Goal: Information Seeking & Learning: Learn about a topic

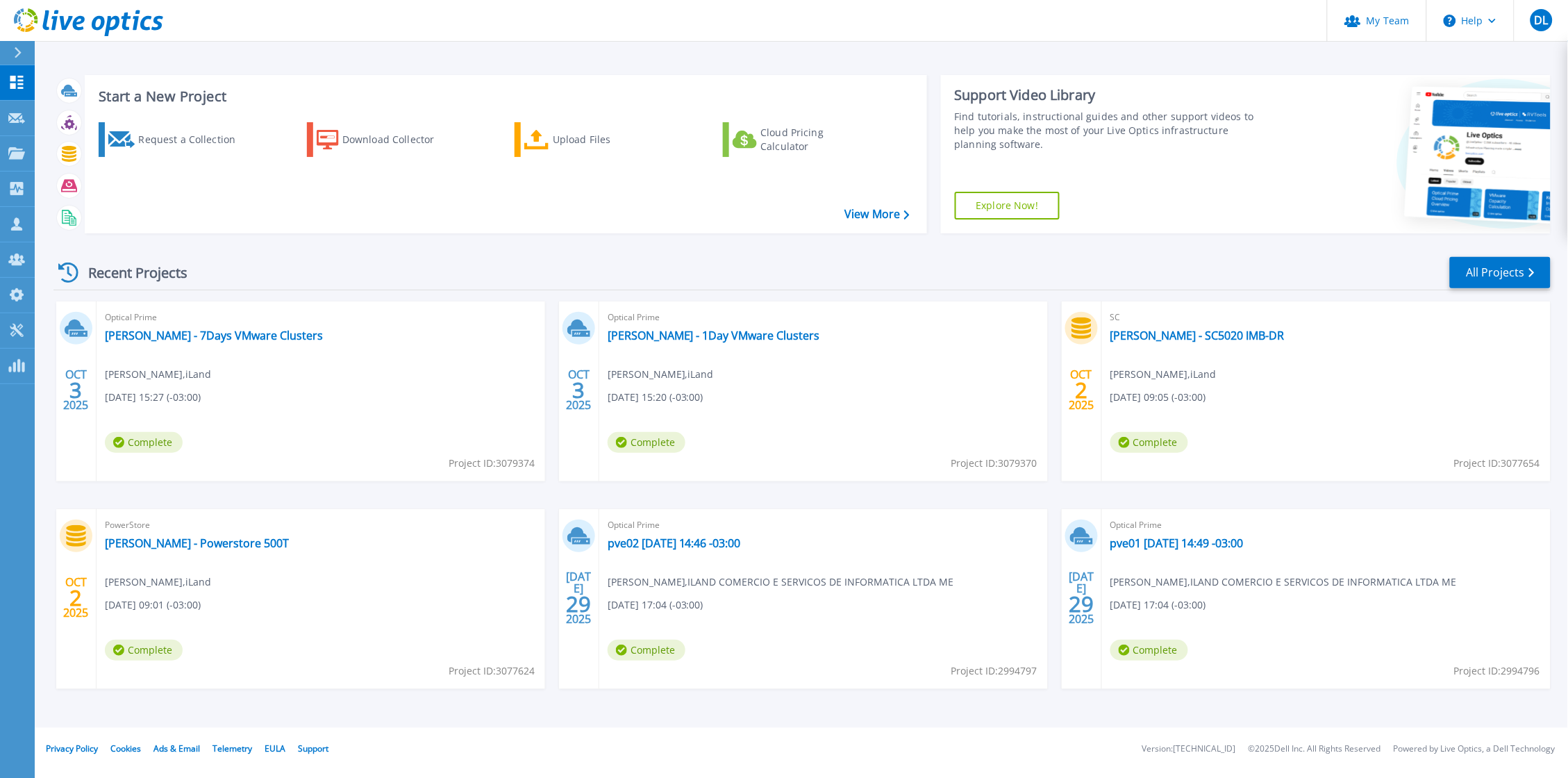
click at [480, 64] on div "Start a New Project Request a Collection Download Collector Upload Files Cloud …" at bounding box center [802, 154] width 1498 height 180
click at [15, 89] on div at bounding box center [16, 82] width 17 height 15
click at [15, 51] on icon at bounding box center [18, 52] width 7 height 11
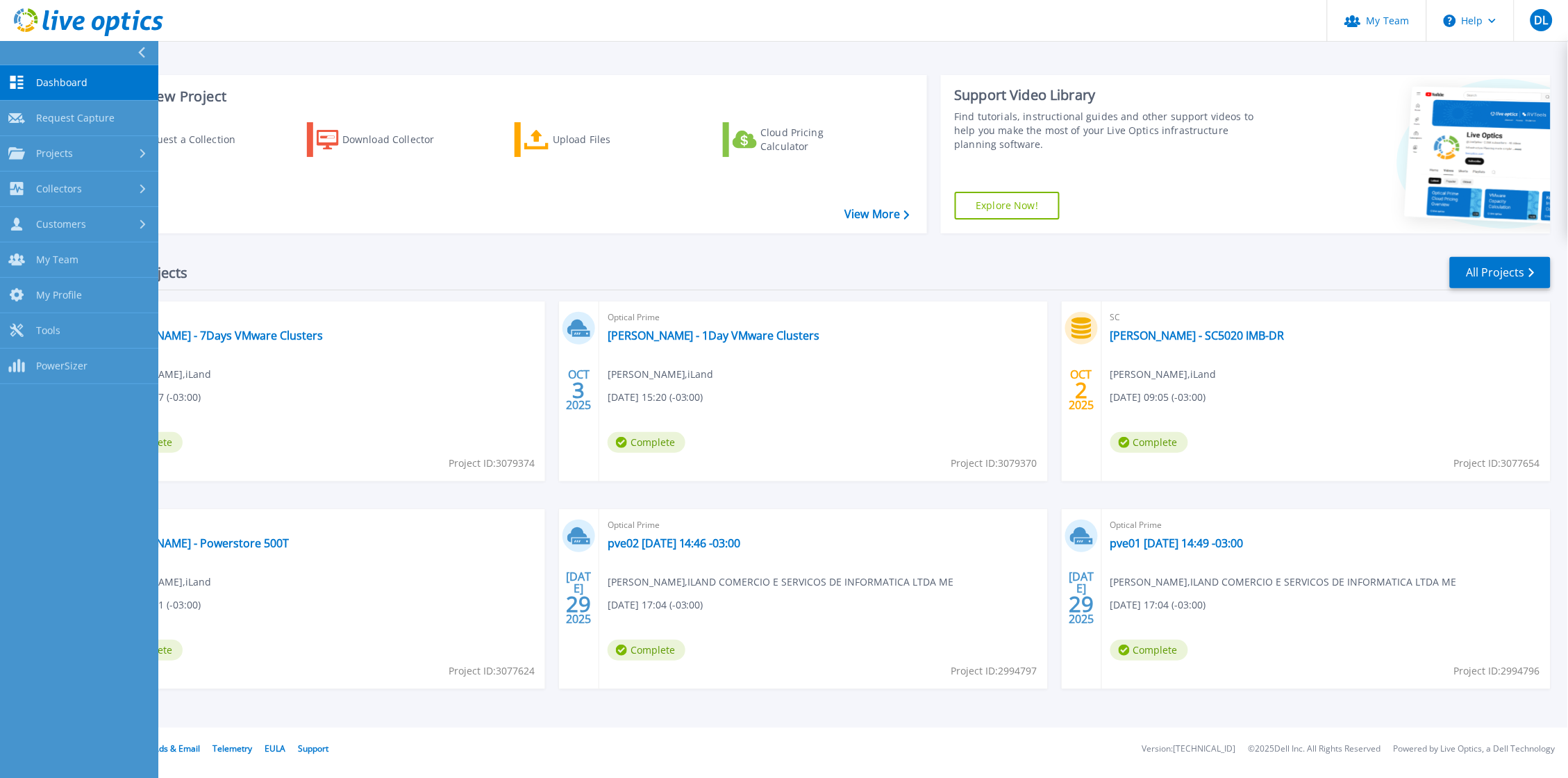
click at [15, 51] on button at bounding box center [79, 53] width 158 height 24
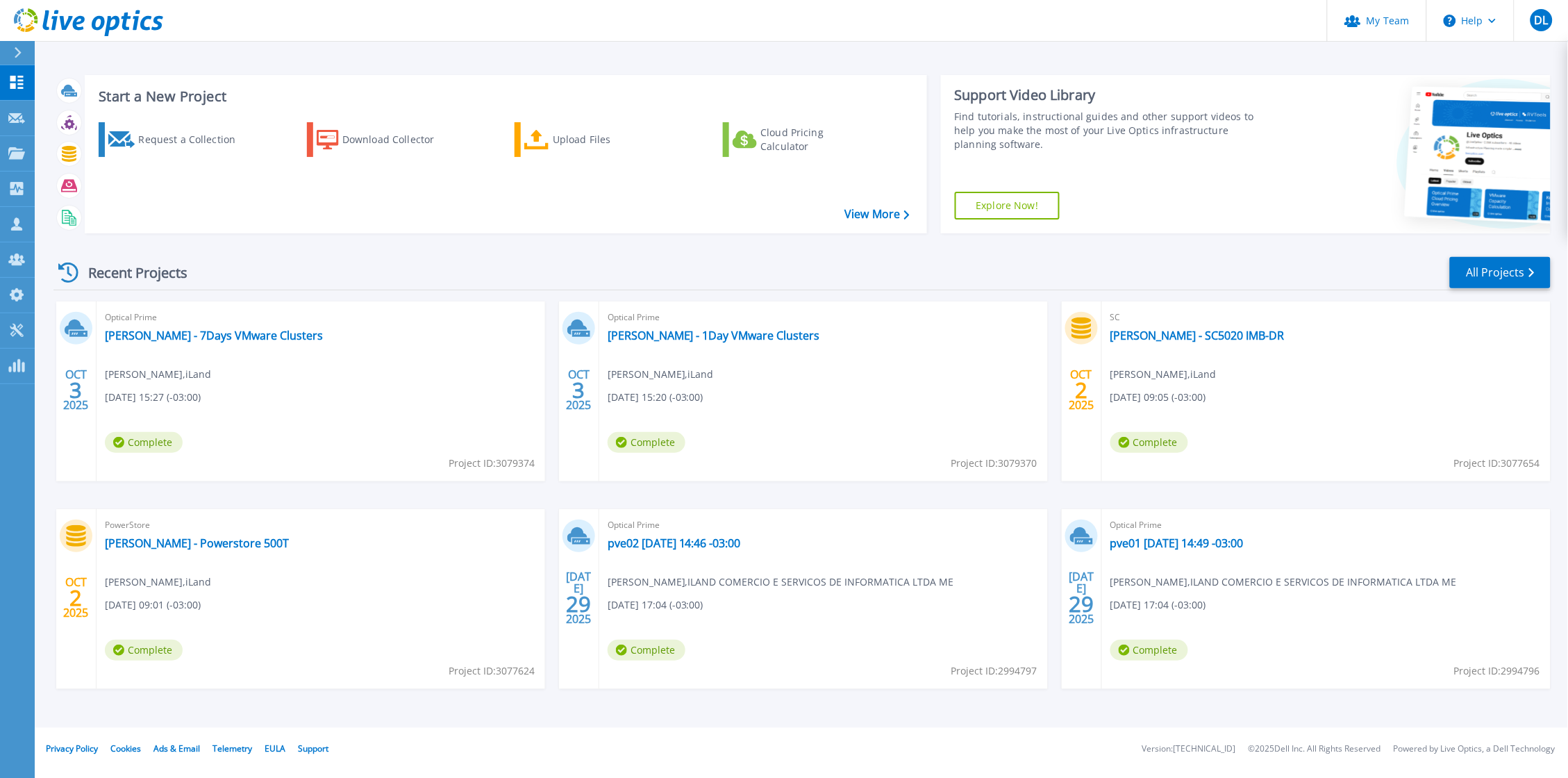
click at [15, 51] on icon at bounding box center [18, 52] width 7 height 11
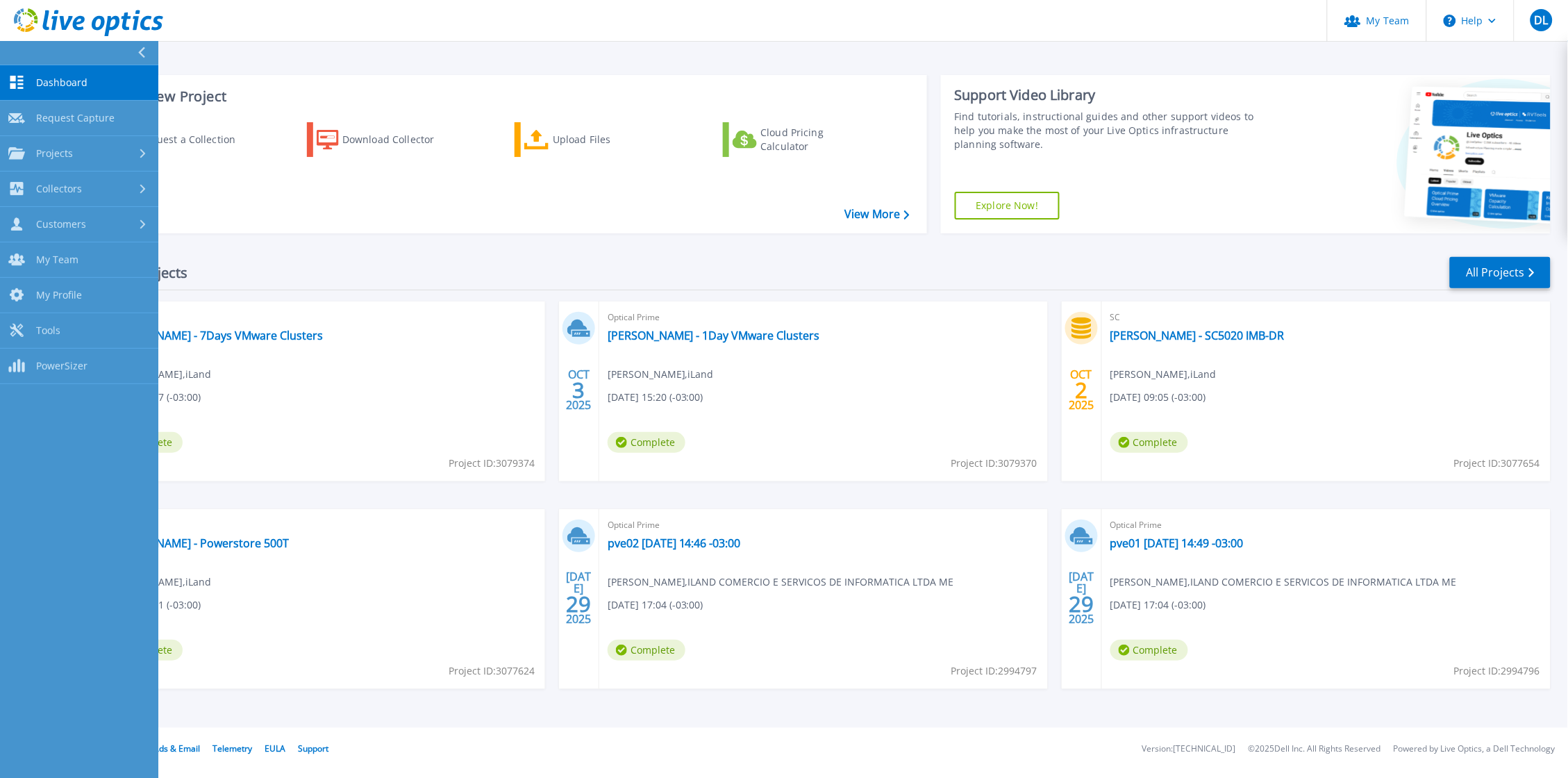
click at [15, 51] on button at bounding box center [79, 53] width 158 height 24
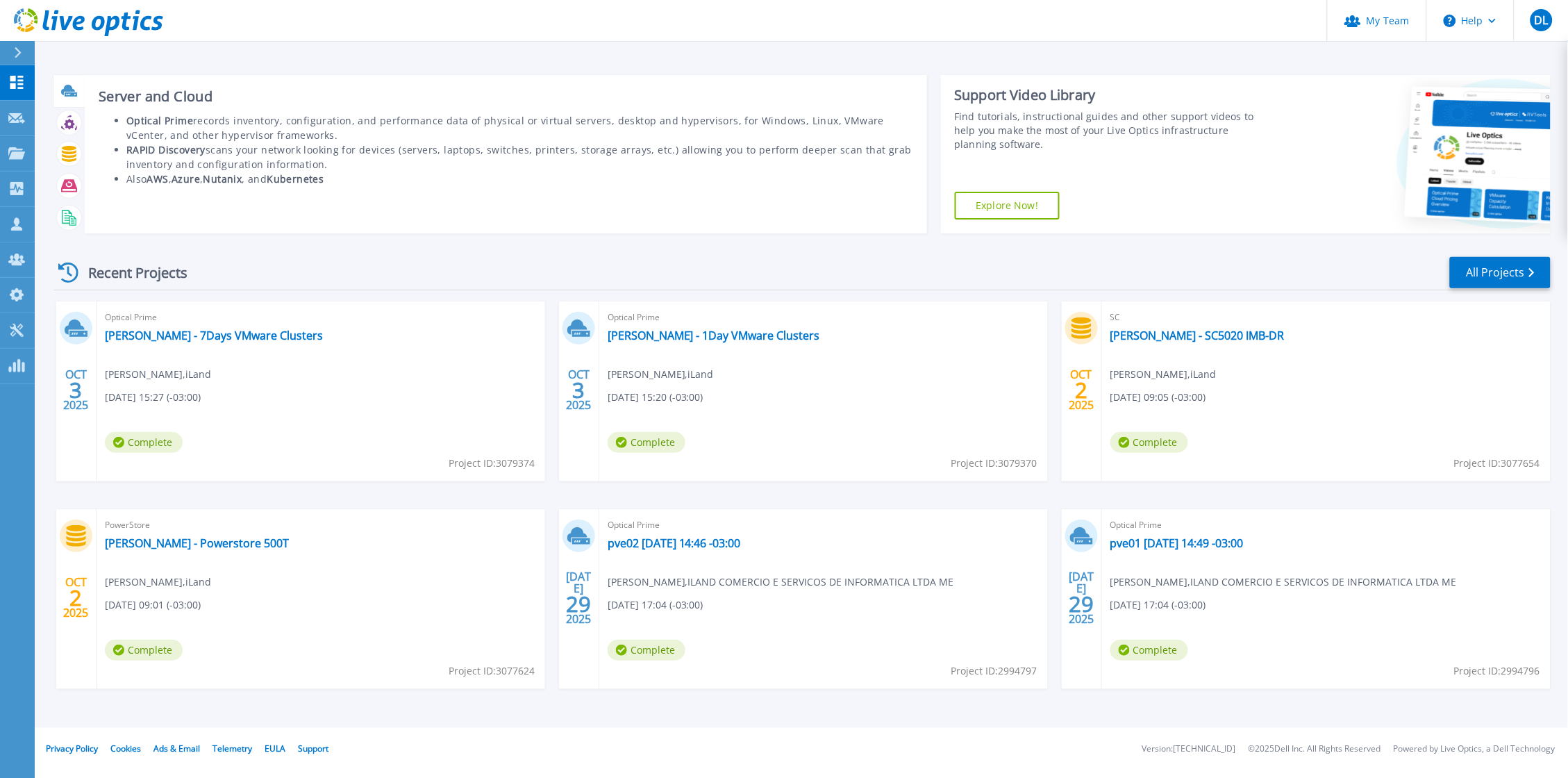
click at [67, 95] on icon at bounding box center [69, 91] width 16 height 16
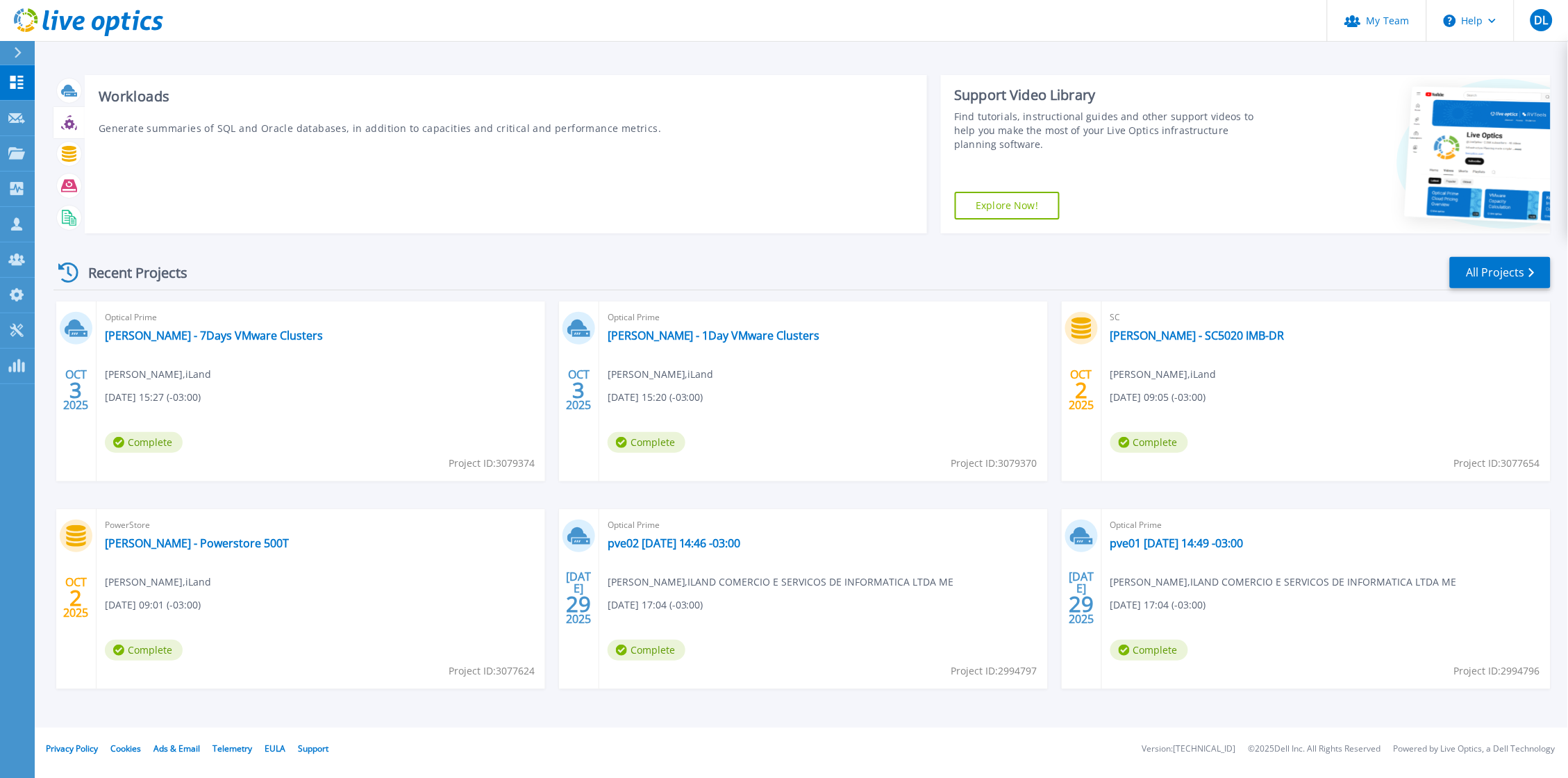
click at [67, 133] on div at bounding box center [69, 122] width 24 height 24
click at [65, 161] on icon at bounding box center [69, 154] width 16 height 16
click at [72, 181] on icon at bounding box center [69, 185] width 16 height 12
click at [71, 221] on rect at bounding box center [73, 221] width 4 height 1
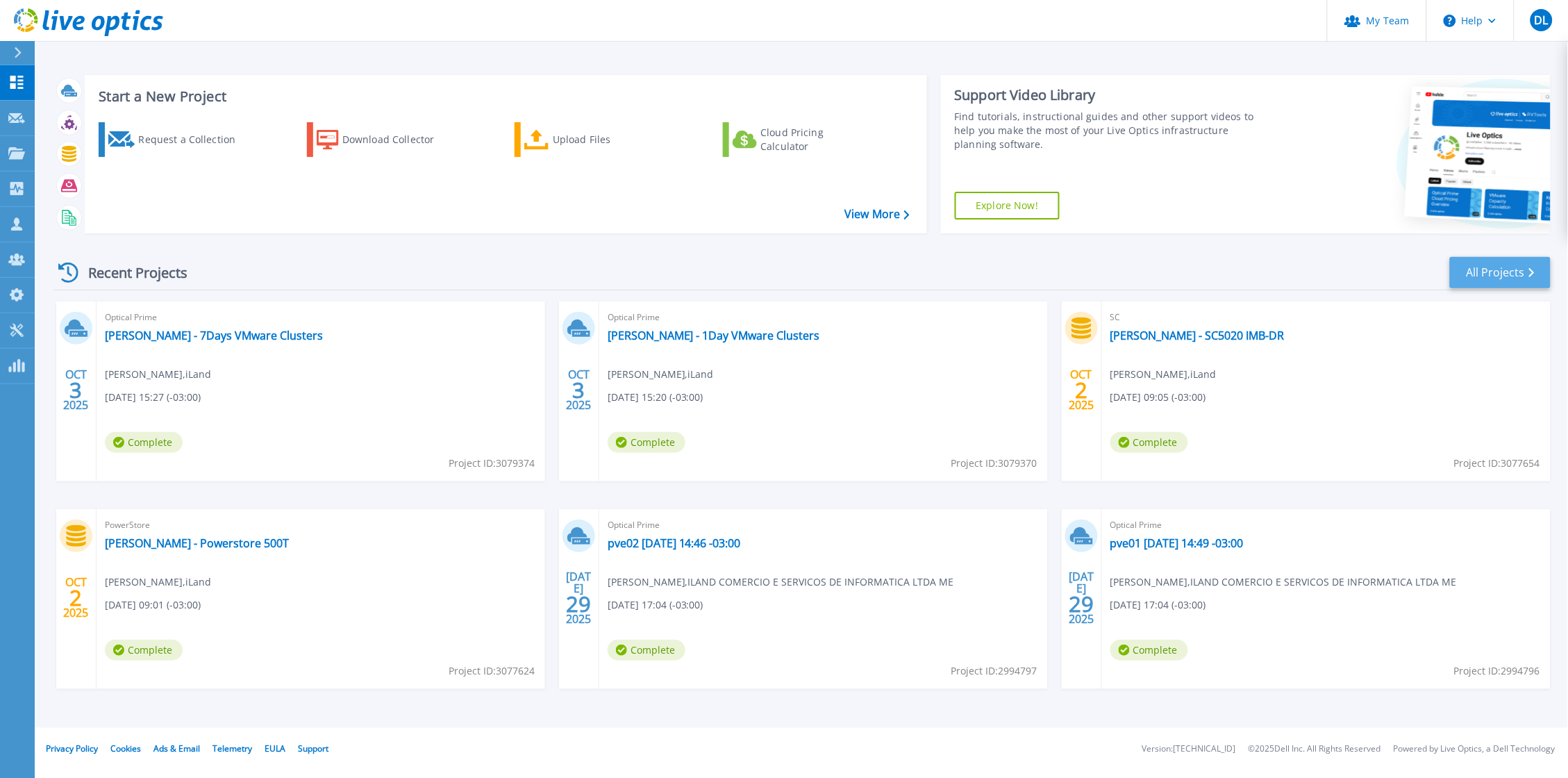
click at [1519, 267] on link "All Projects" at bounding box center [1500, 272] width 100 height 32
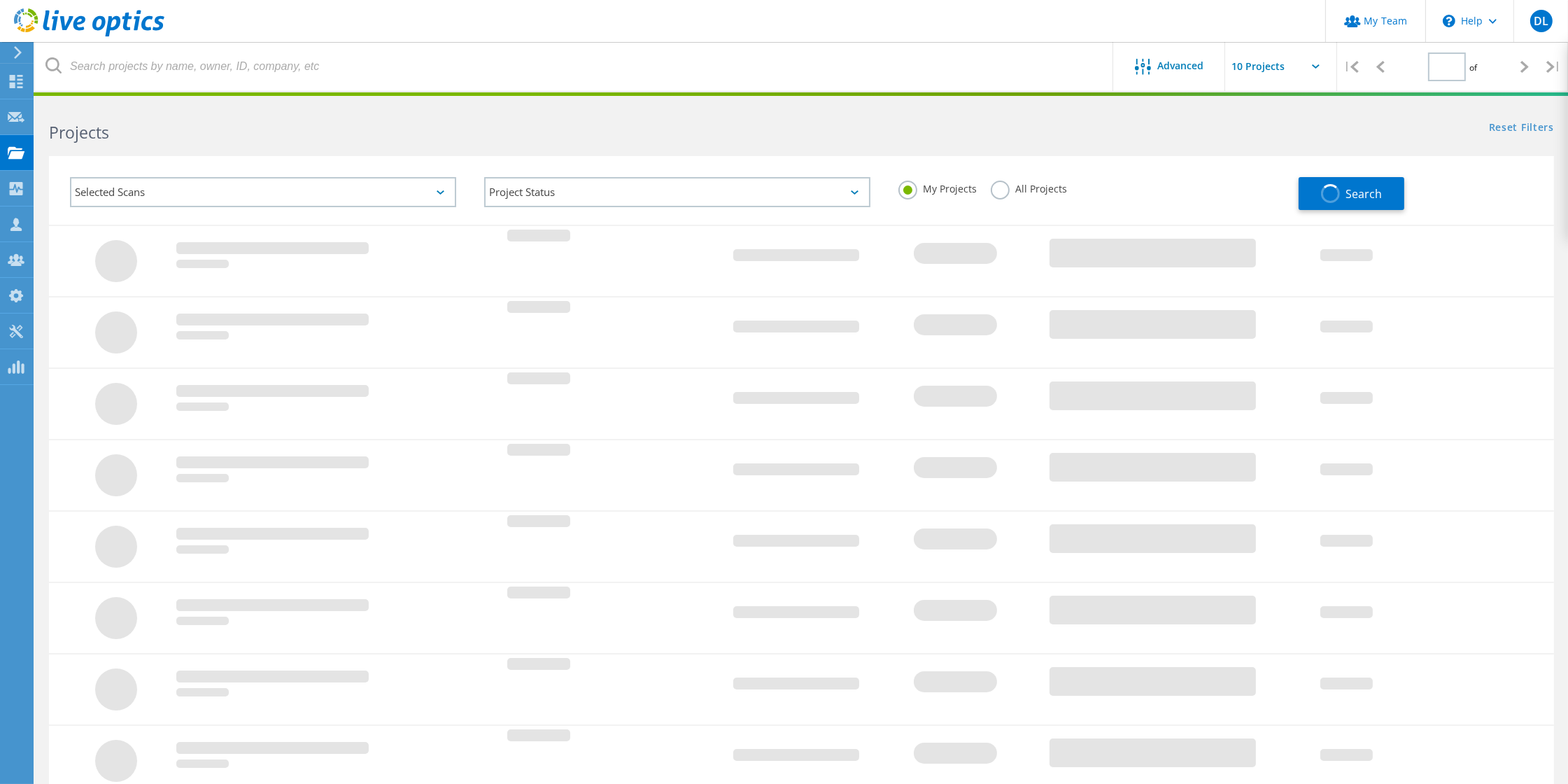
type input "1"
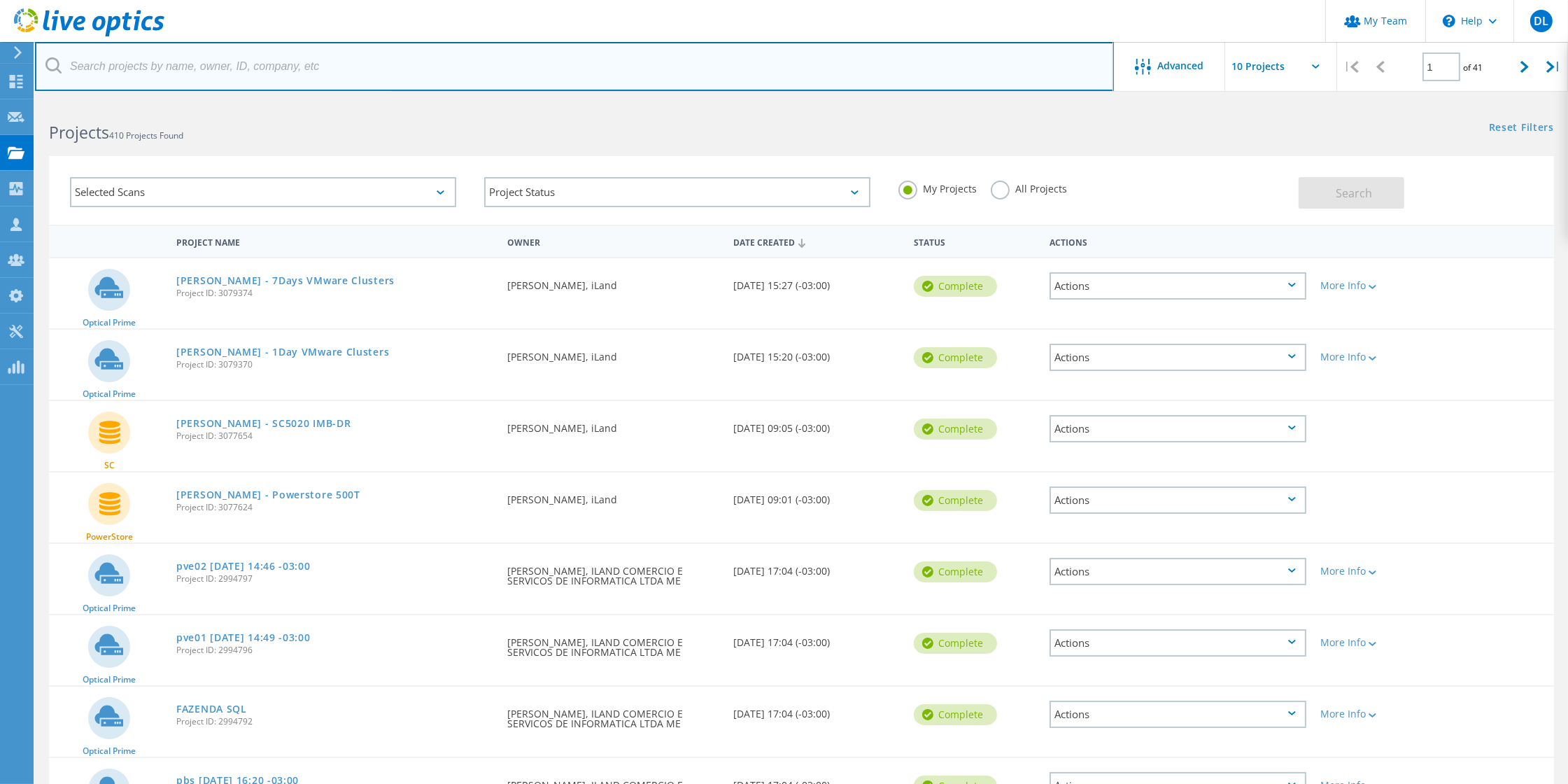
click at [166, 66] on input "text" at bounding box center [574, 67] width 1079 height 49
type input "wanderley"
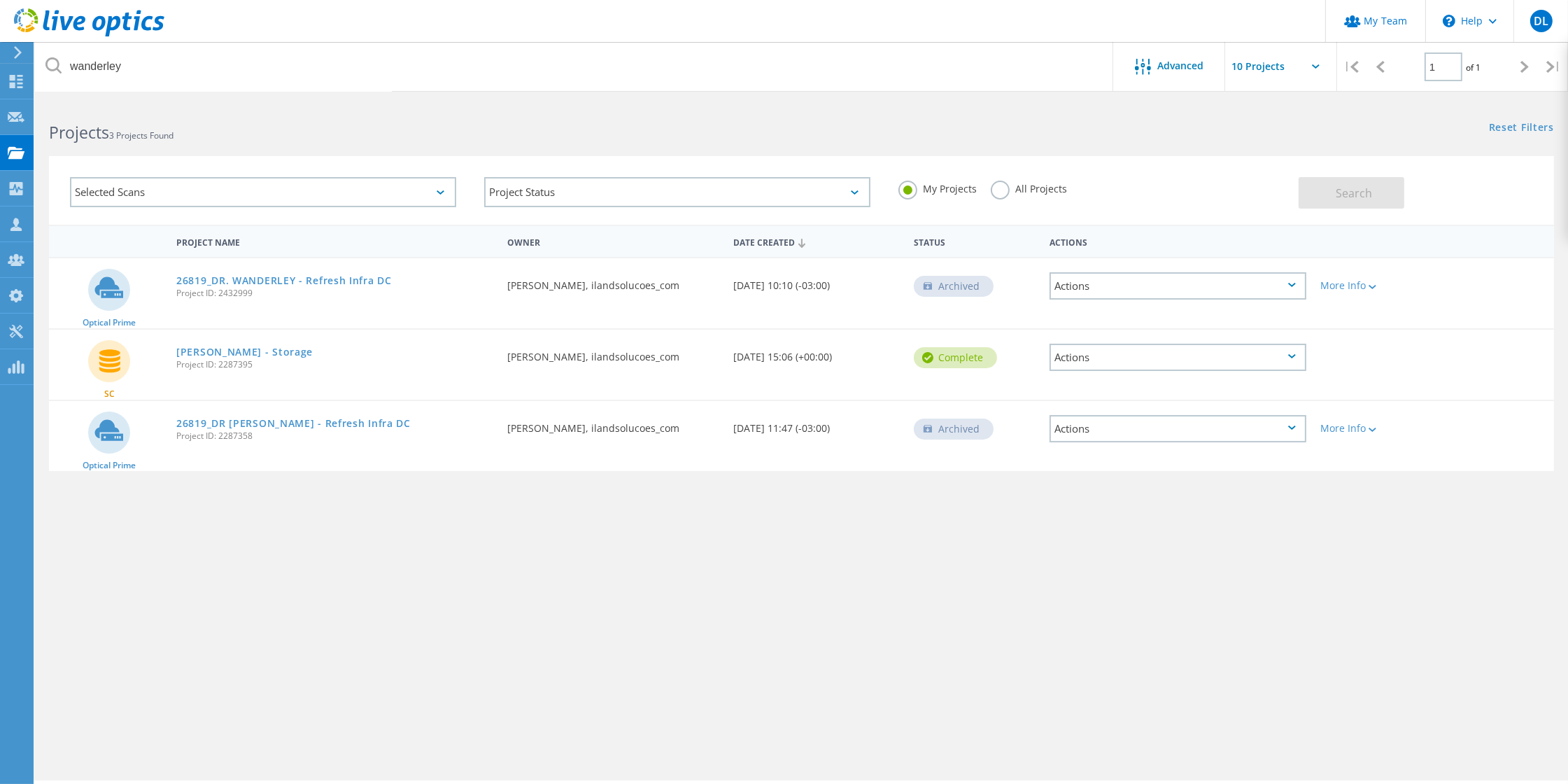
drag, startPoint x: 402, startPoint y: 548, endPoint x: 399, endPoint y: 539, distance: 9.5
click at [403, 549] on div "Project Name Owner Date Created Status Actions Optical Prime 26819_DR. WANDERLE…" at bounding box center [801, 406] width 1505 height 364
click at [237, 277] on link "26819_DR. WANDERLEY - Refresh Infra DC" at bounding box center [284, 280] width 216 height 10
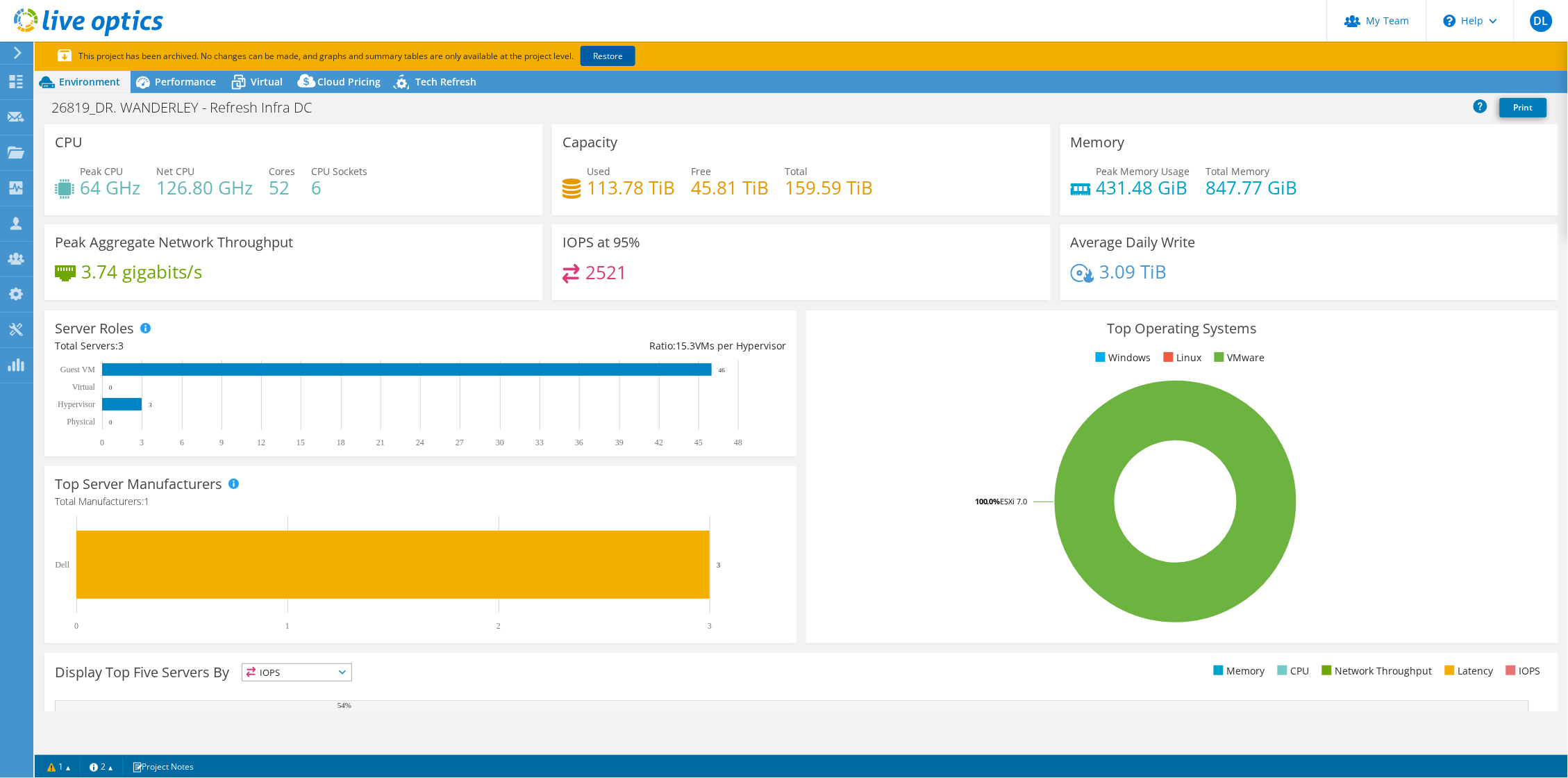
click at [621, 57] on link "Restore" at bounding box center [608, 56] width 55 height 20
select select "USEast"
select select "USD"
click at [664, 103] on div "26819_DR. WANDERLEY - Refresh Infra DC Print" at bounding box center [801, 107] width 1534 height 26
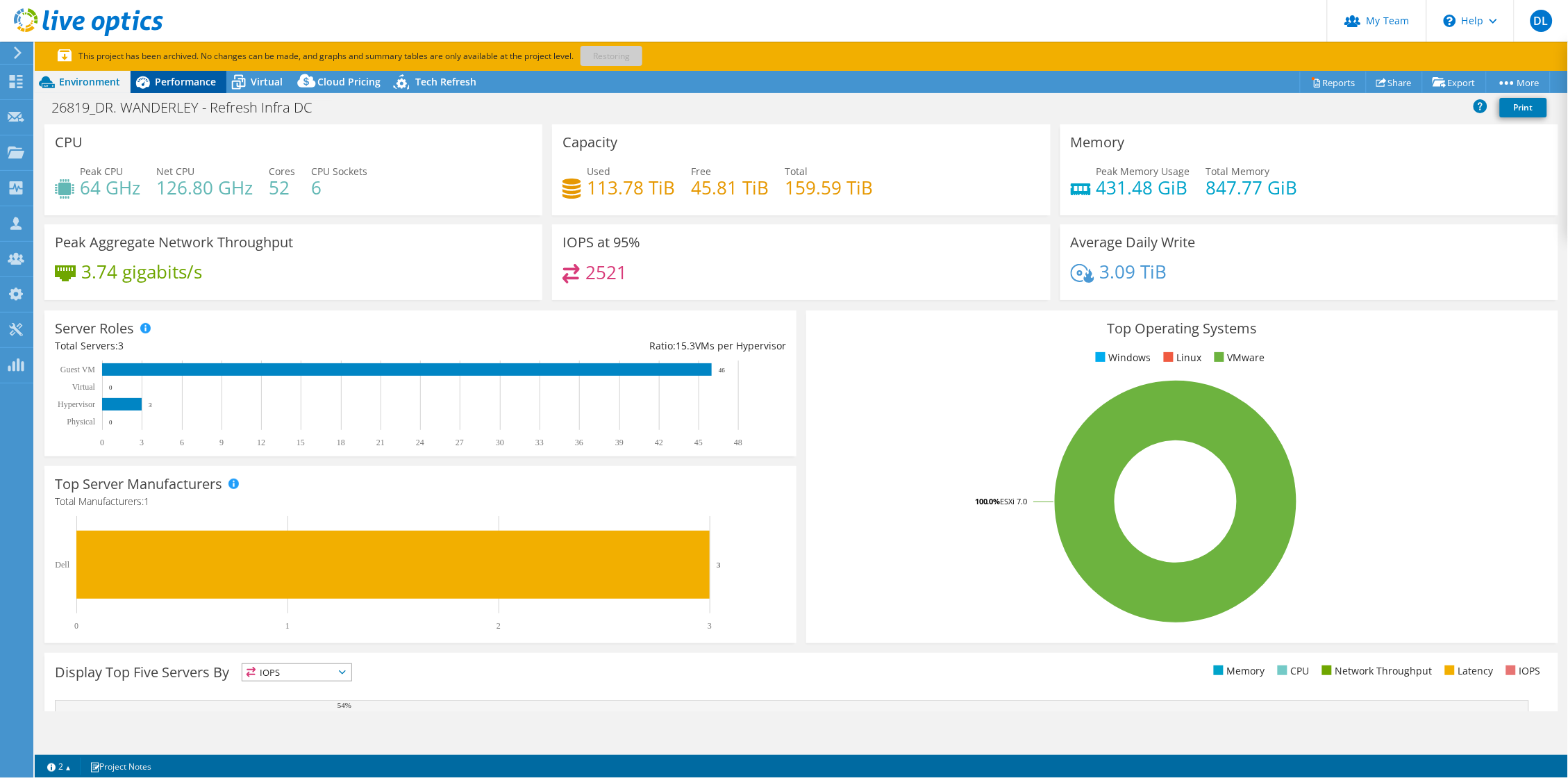
click at [150, 80] on icon at bounding box center [142, 82] width 24 height 24
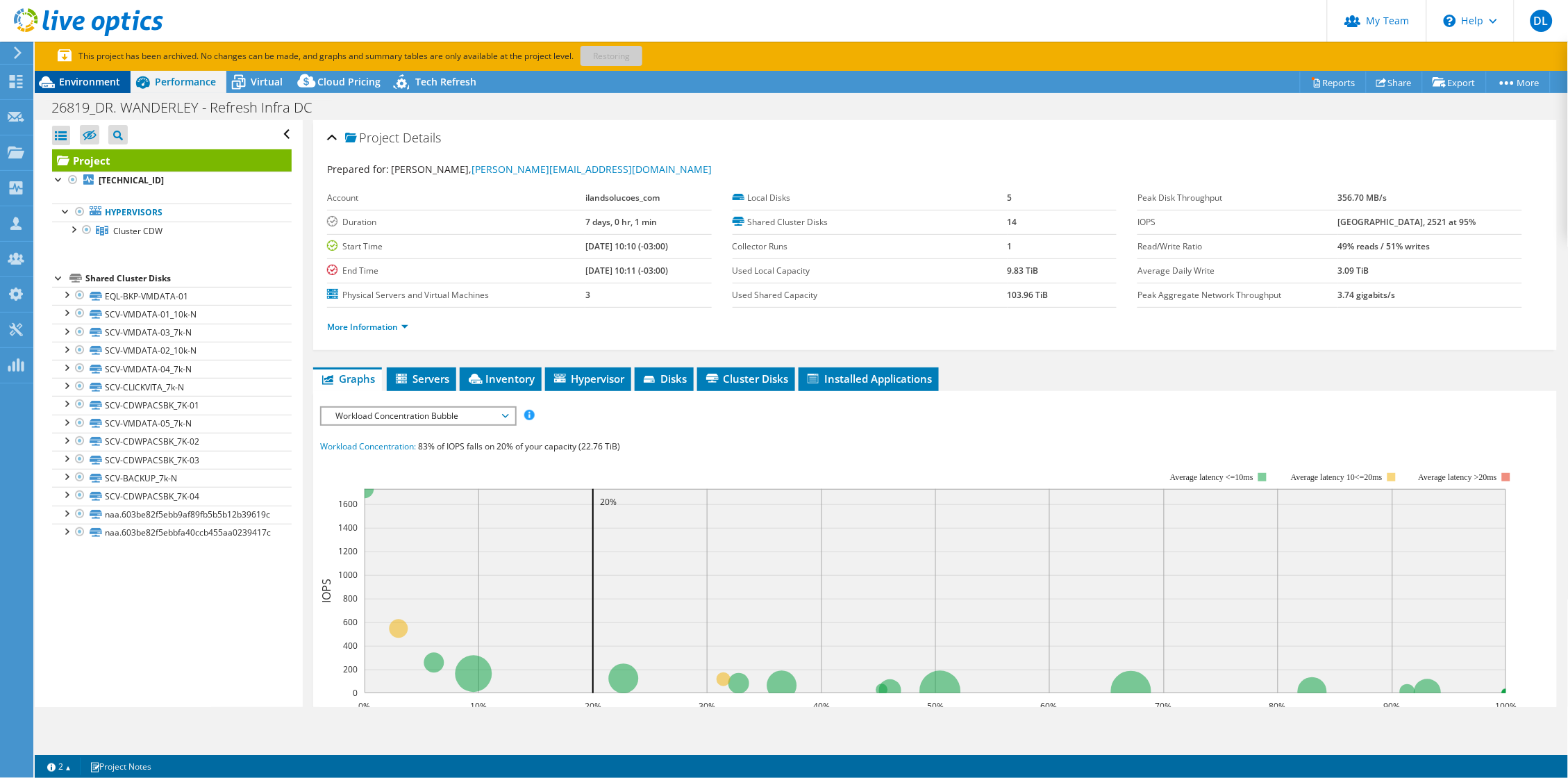
click at [78, 80] on span "Environment" at bounding box center [89, 81] width 61 height 13
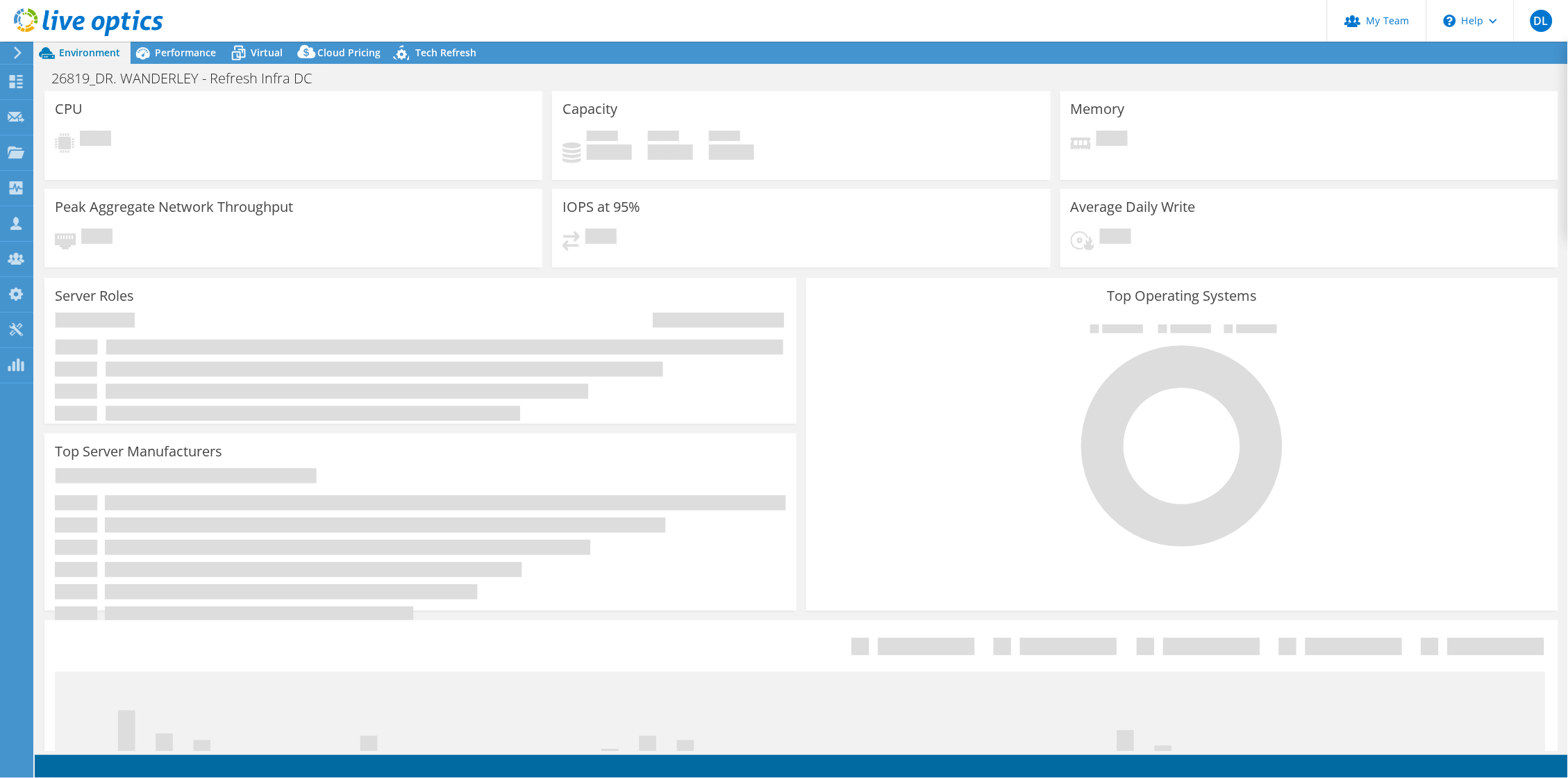
select select "USD"
radio input "true"
radio input "false"
select select "USEast"
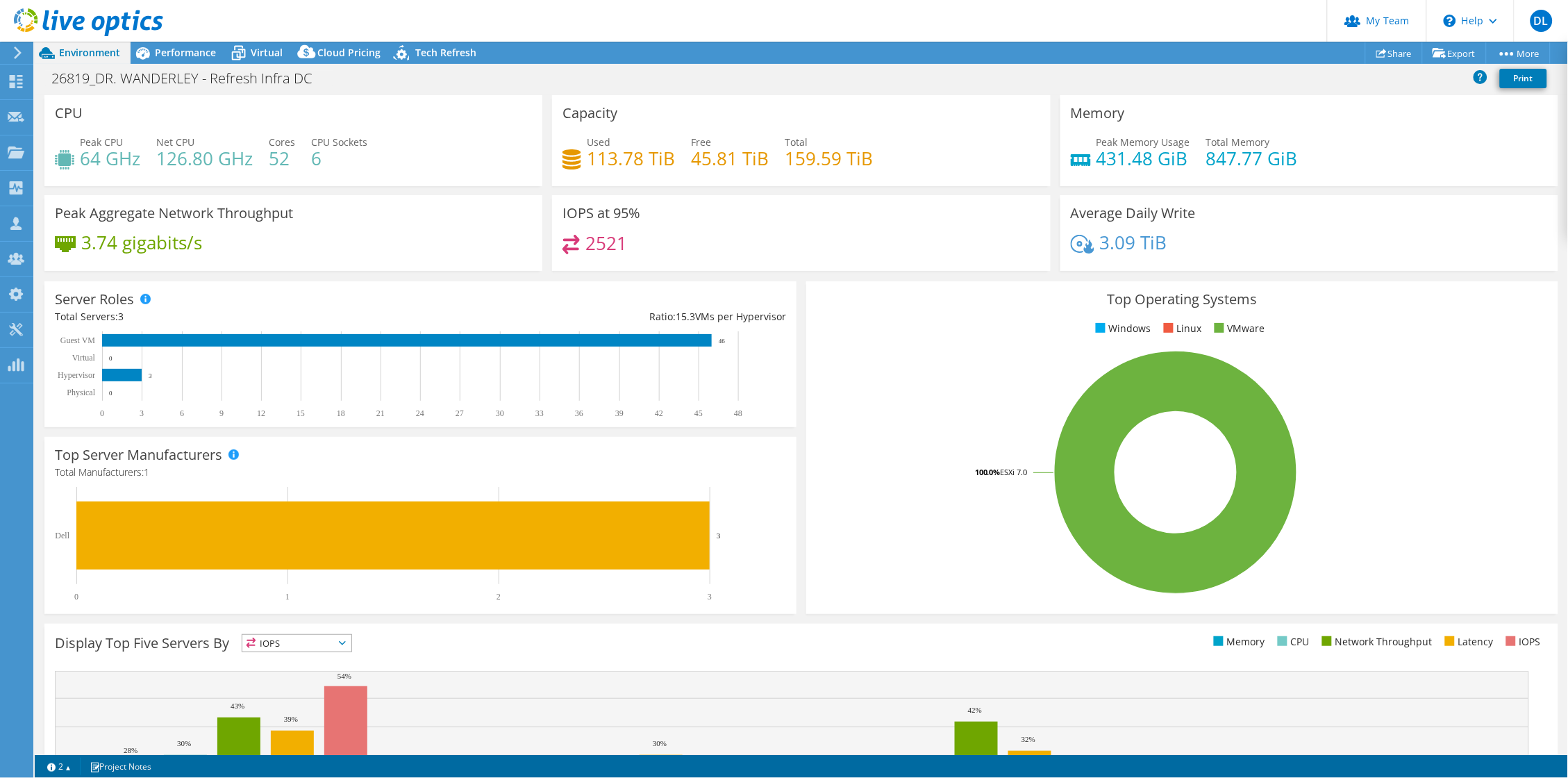
click at [88, 26] on icon at bounding box center [89, 22] width 150 height 29
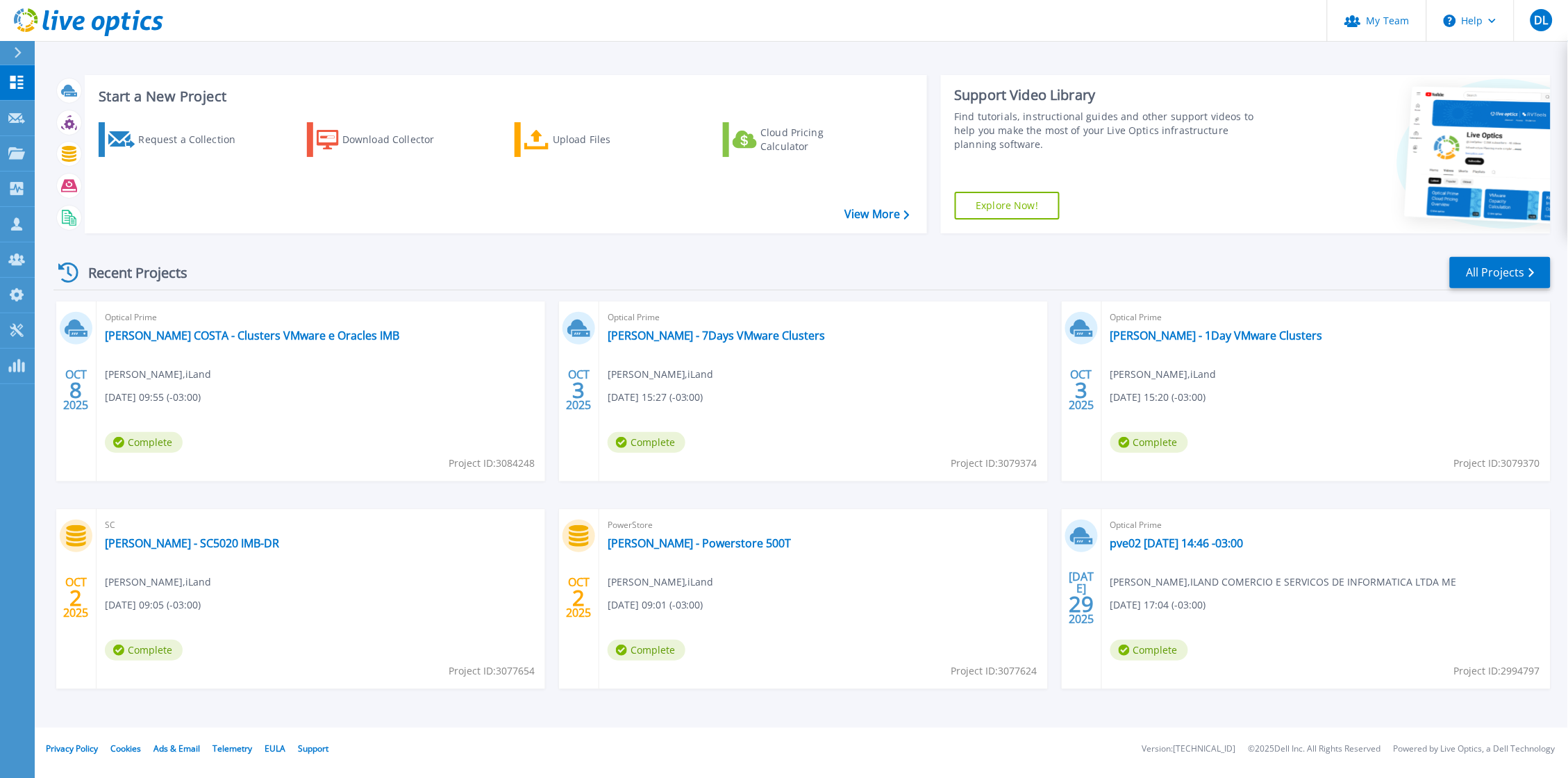
click at [419, 289] on div "Recent Projects All Projects" at bounding box center [802, 273] width 1498 height 34
click at [232, 332] on link "[PERSON_NAME] COSTA - Clusters VMware e Oracles IMB" at bounding box center [252, 335] width 295 height 14
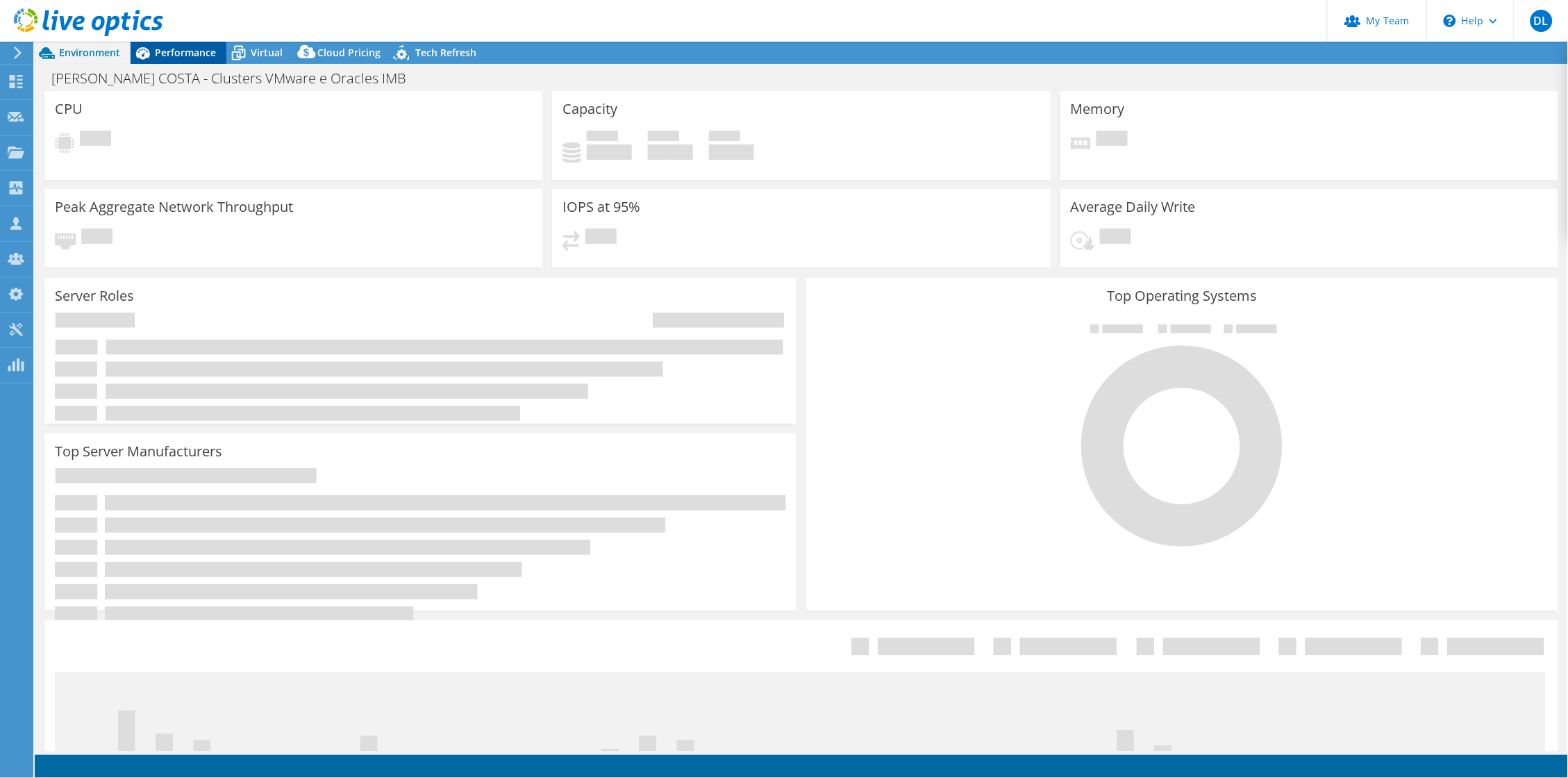
select select "USD"
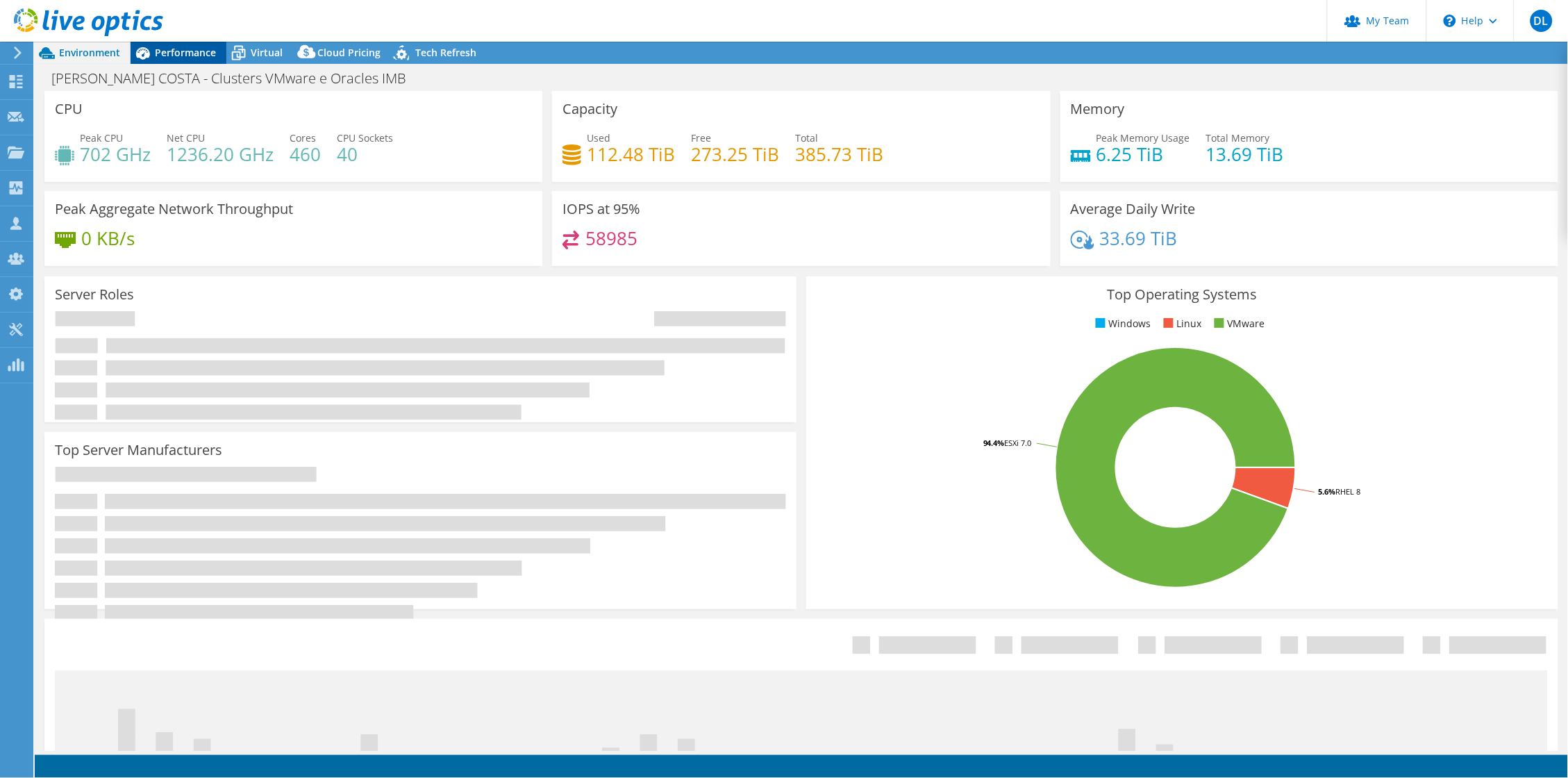
click at [178, 51] on span "Performance" at bounding box center [185, 53] width 61 height 13
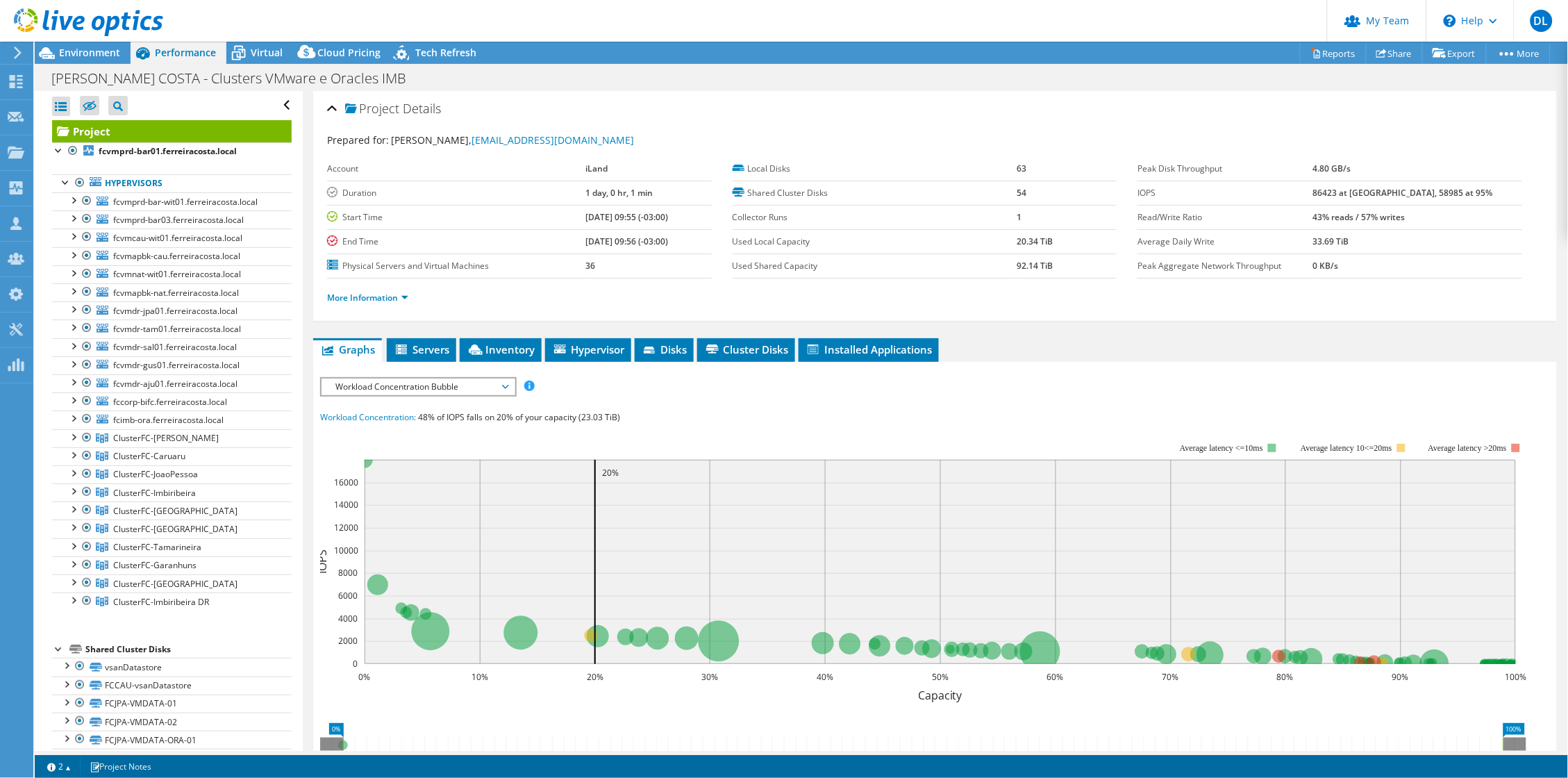
click at [400, 166] on label "Account" at bounding box center [456, 169] width 258 height 14
click at [404, 352] on icon at bounding box center [401, 349] width 11 height 10
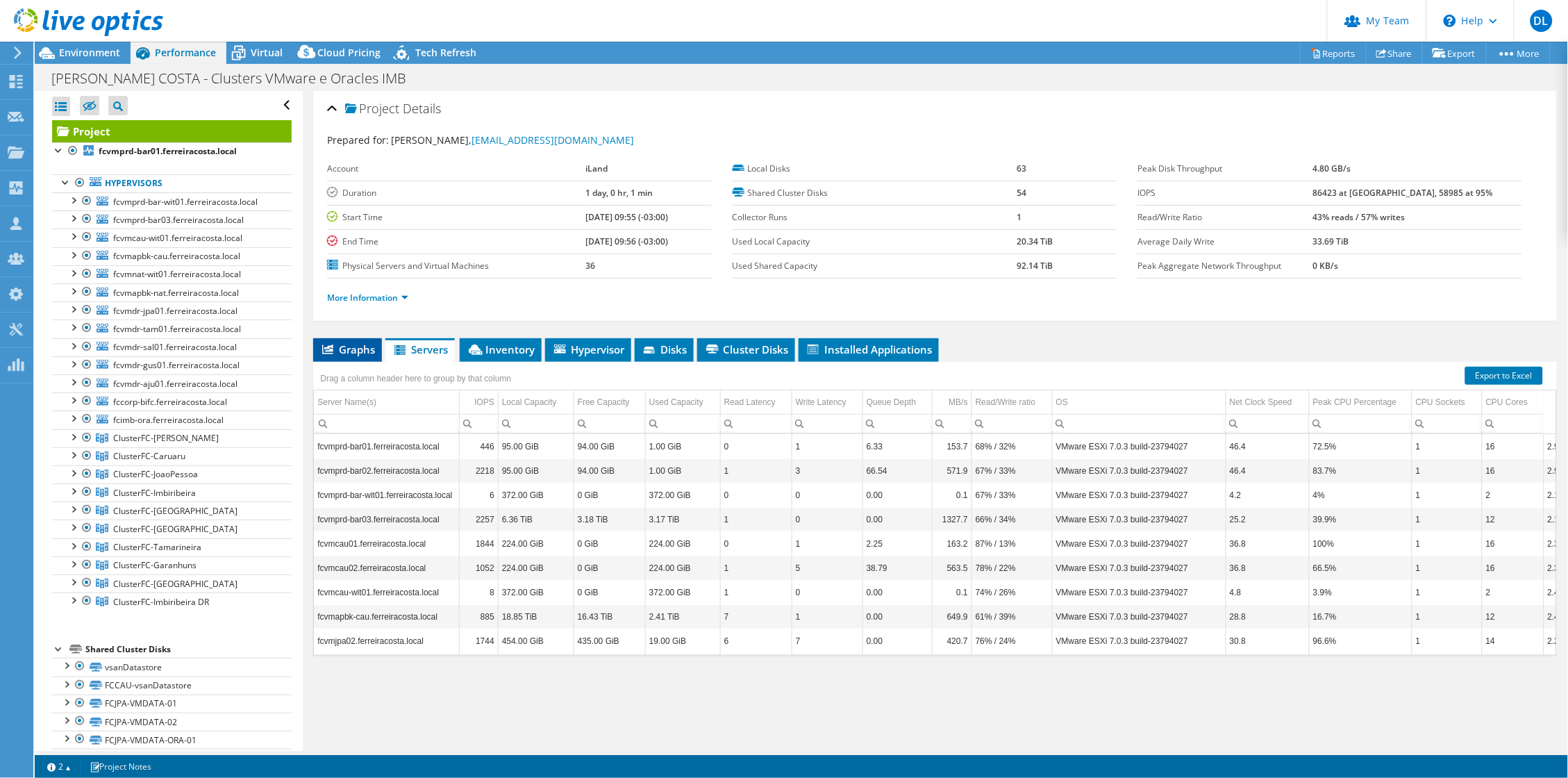
click at [347, 351] on span "Graphs" at bounding box center [348, 349] width 55 height 14
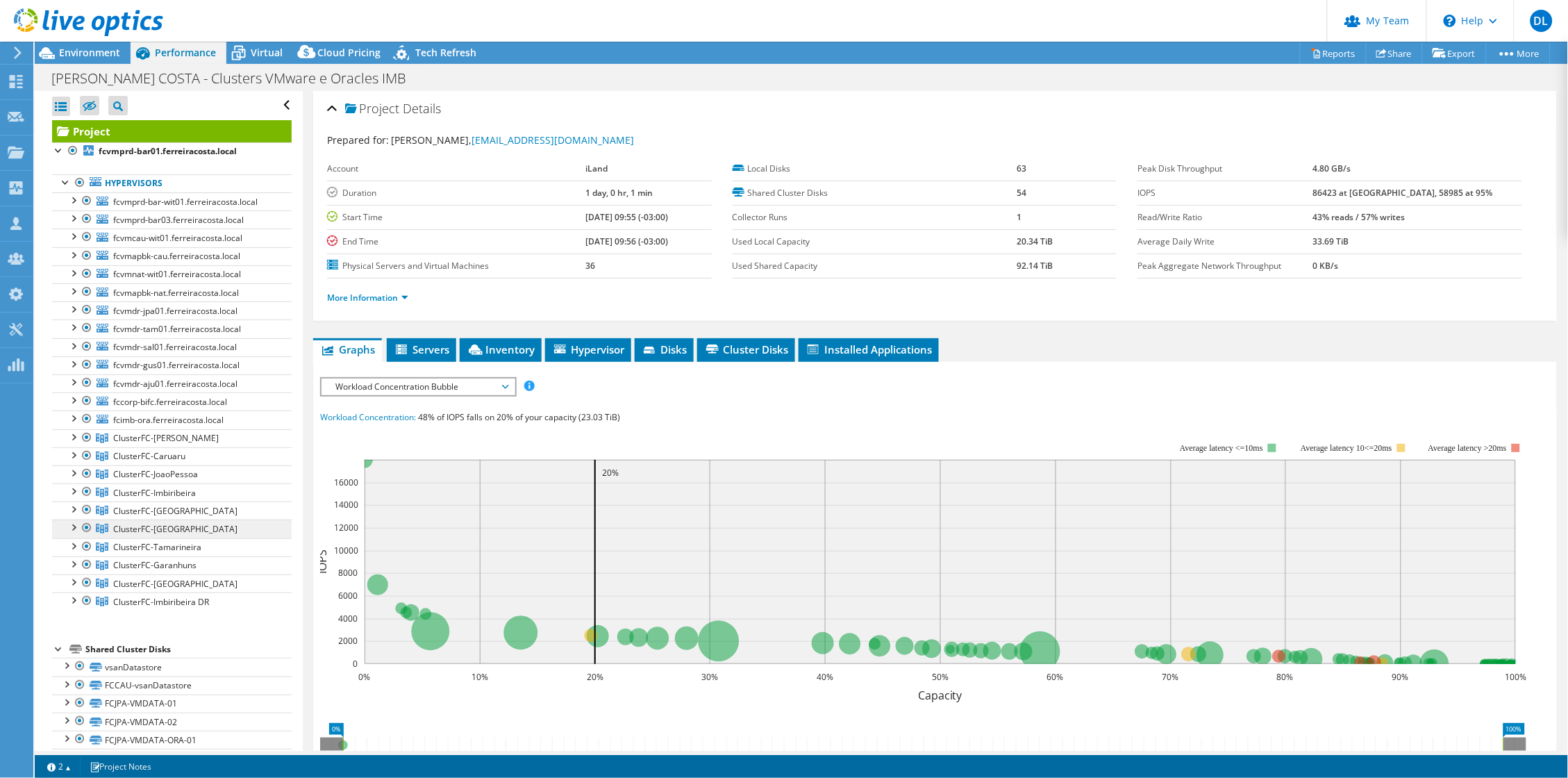
click at [133, 535] on span "ClusterFC-[GEOGRAPHIC_DATA]" at bounding box center [175, 529] width 125 height 12
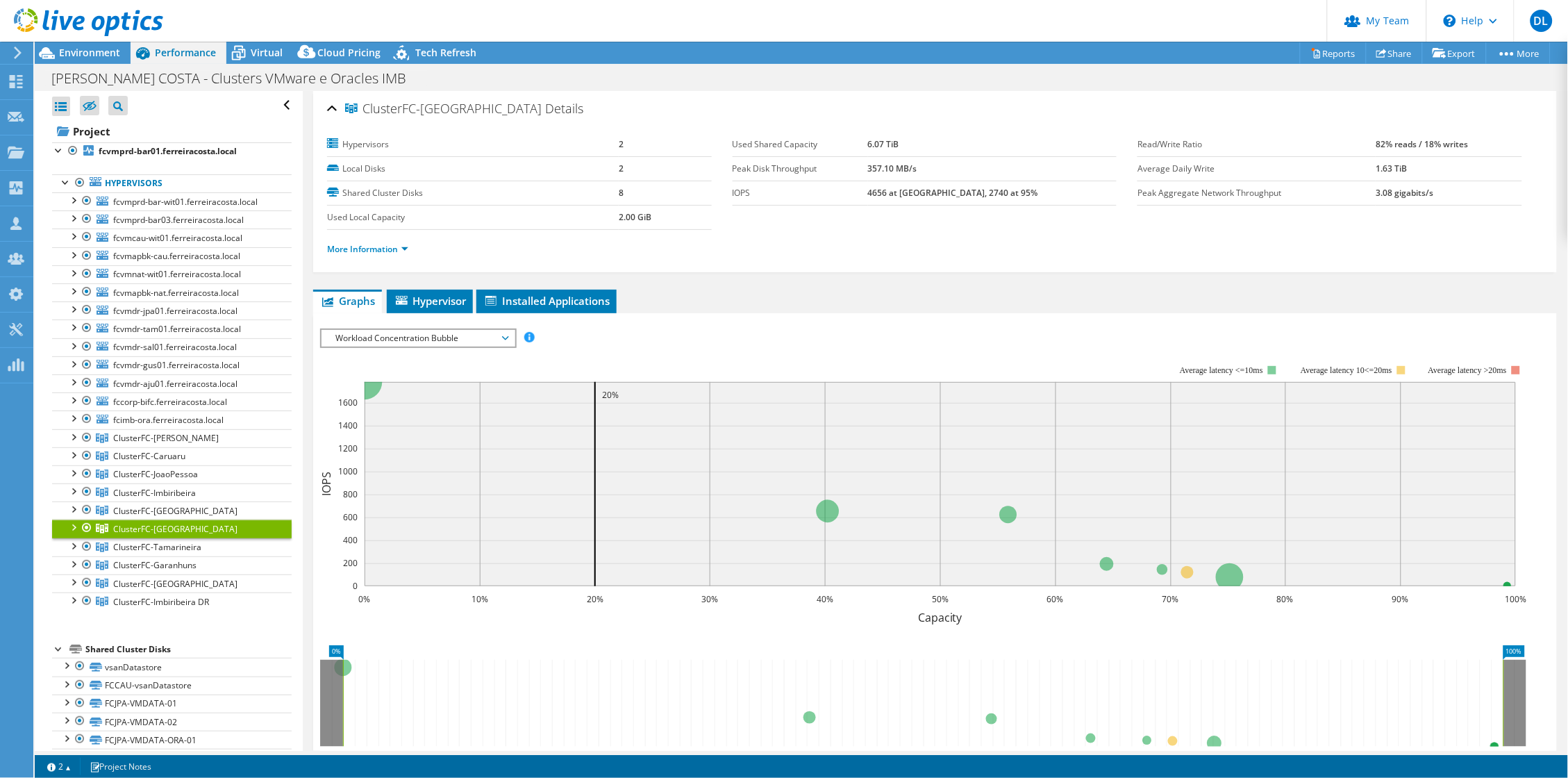
click at [76, 533] on div at bounding box center [73, 526] width 14 height 14
click at [159, 557] on link "fcvmprd-sal02.ferreiracosta.local" at bounding box center [172, 547] width 240 height 18
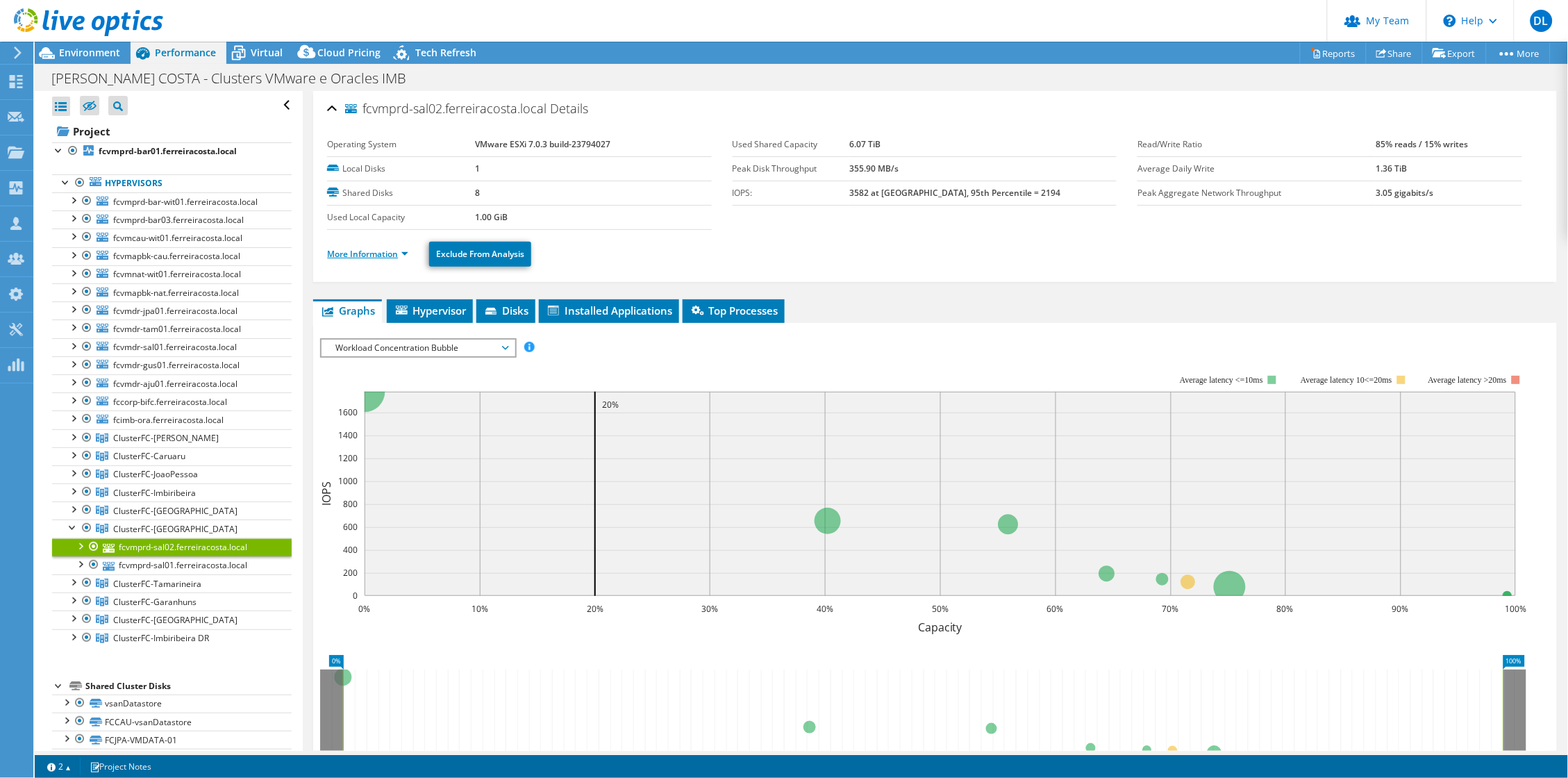
click at [405, 257] on link "More Information" at bounding box center [367, 254] width 81 height 12
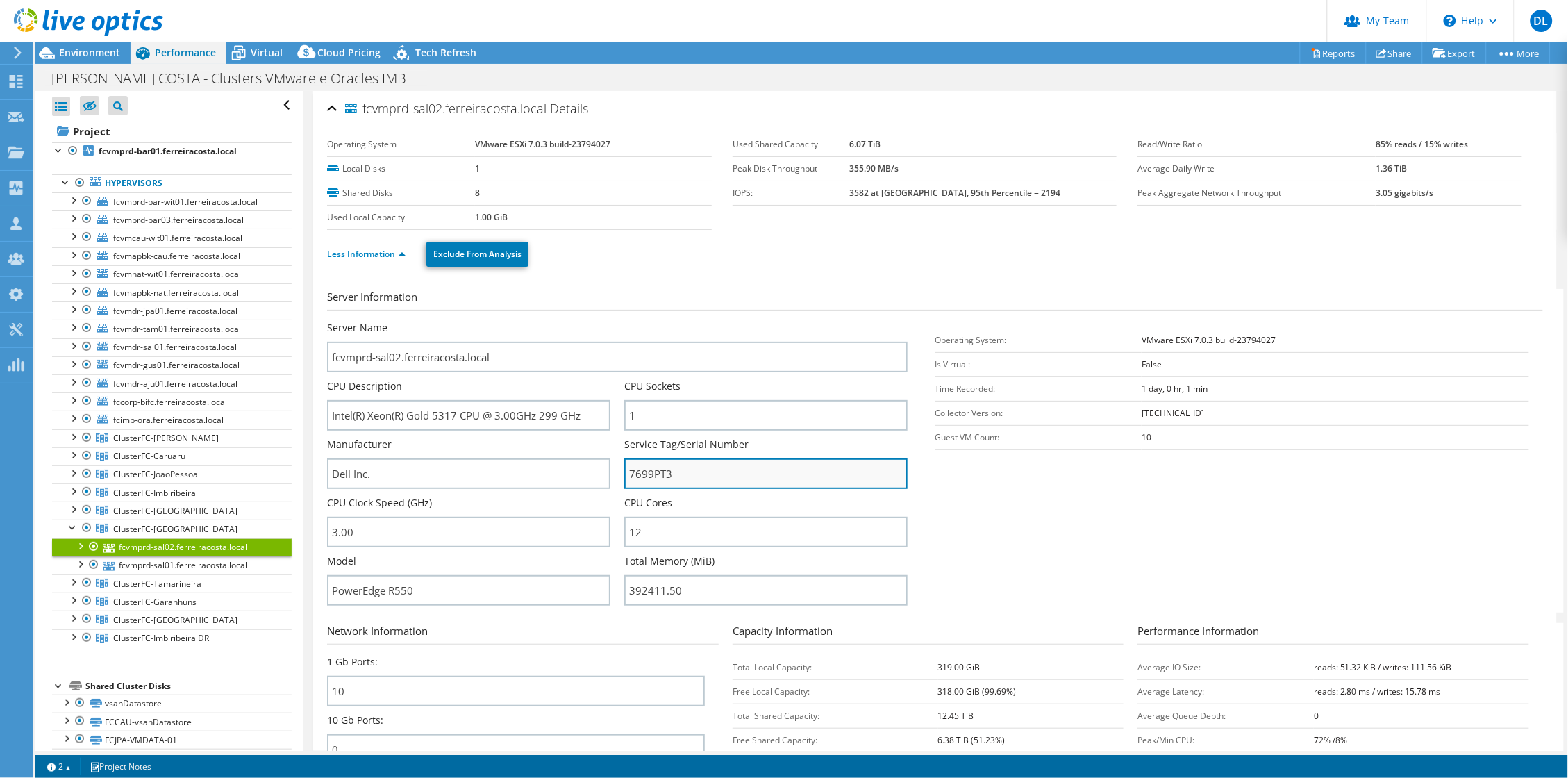
click at [645, 480] on input "7699PT3" at bounding box center [766, 474] width 283 height 31
click at [1081, 537] on section "Server Information Server Name fcvmprd-sal02.ferreiracosta.local CPU Descriptio…" at bounding box center [939, 450] width 1223 height 323
click at [138, 499] on span "ClusterFC-Imbiribeira" at bounding box center [154, 493] width 83 height 12
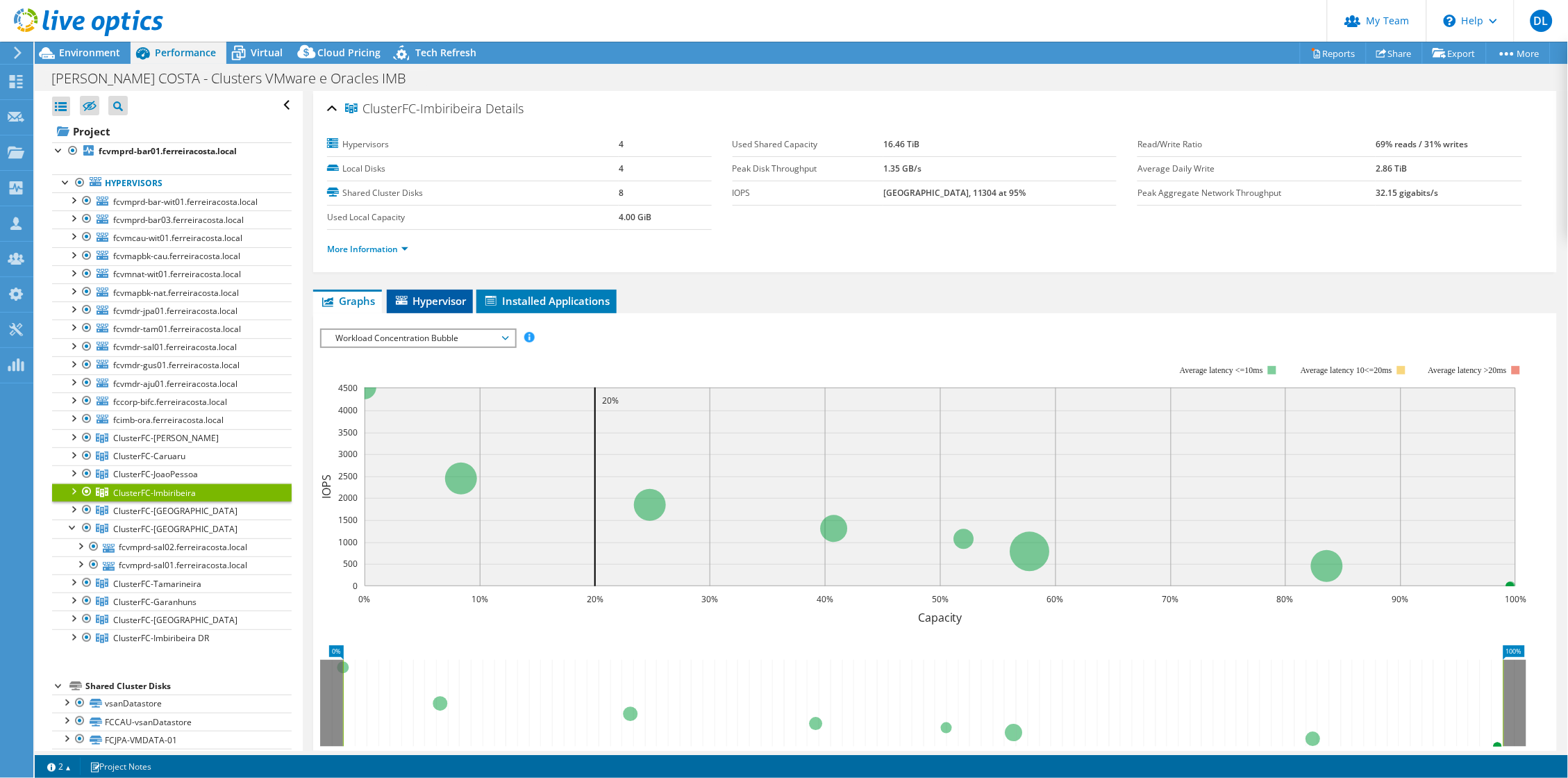
click at [428, 307] on span "Hypervisor" at bounding box center [430, 301] width 72 height 14
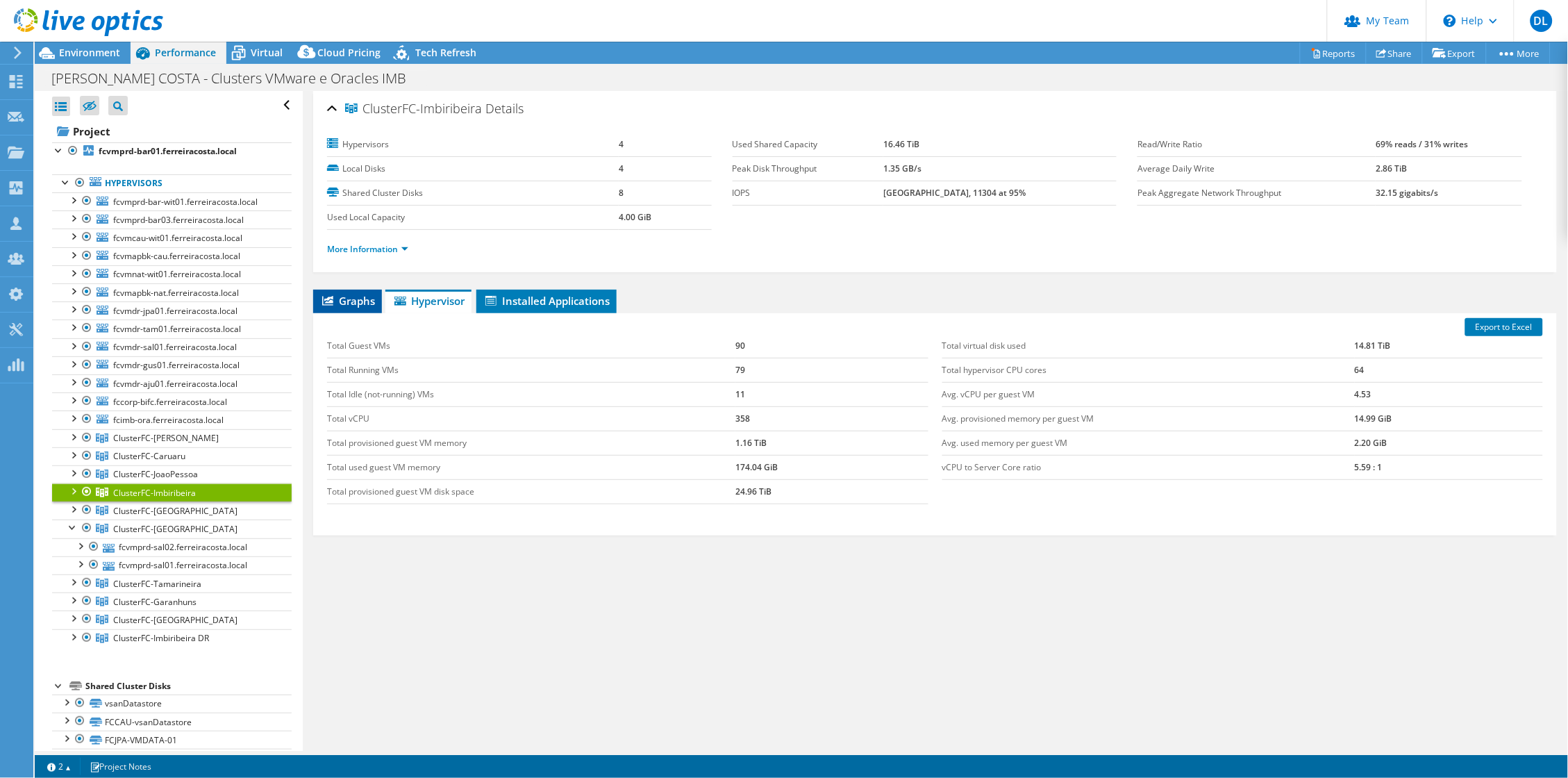
click at [342, 312] on li "Graphs" at bounding box center [348, 301] width 69 height 23
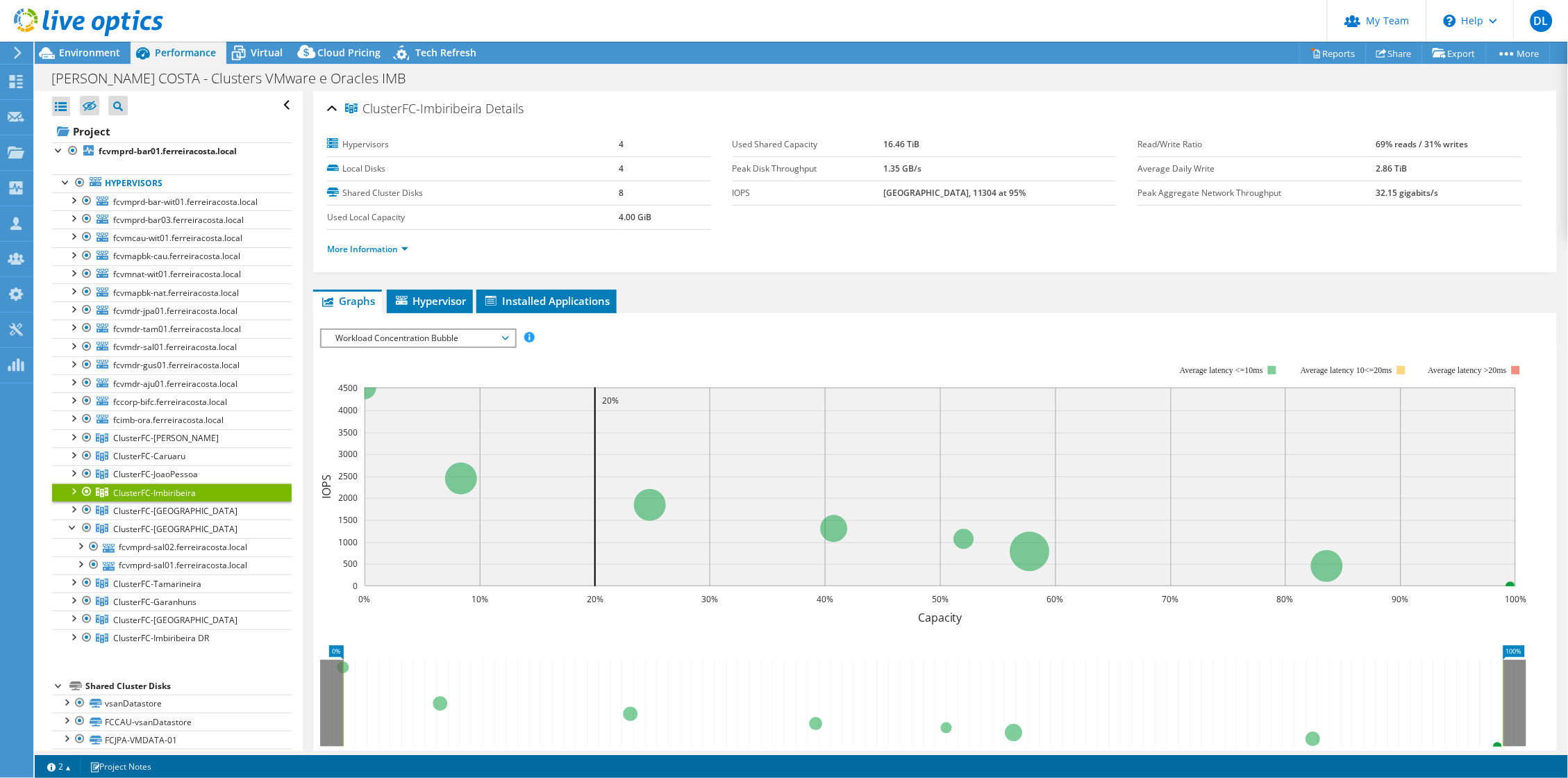
click at [439, 339] on span "Workload Concentration Bubble" at bounding box center [417, 338] width 178 height 17
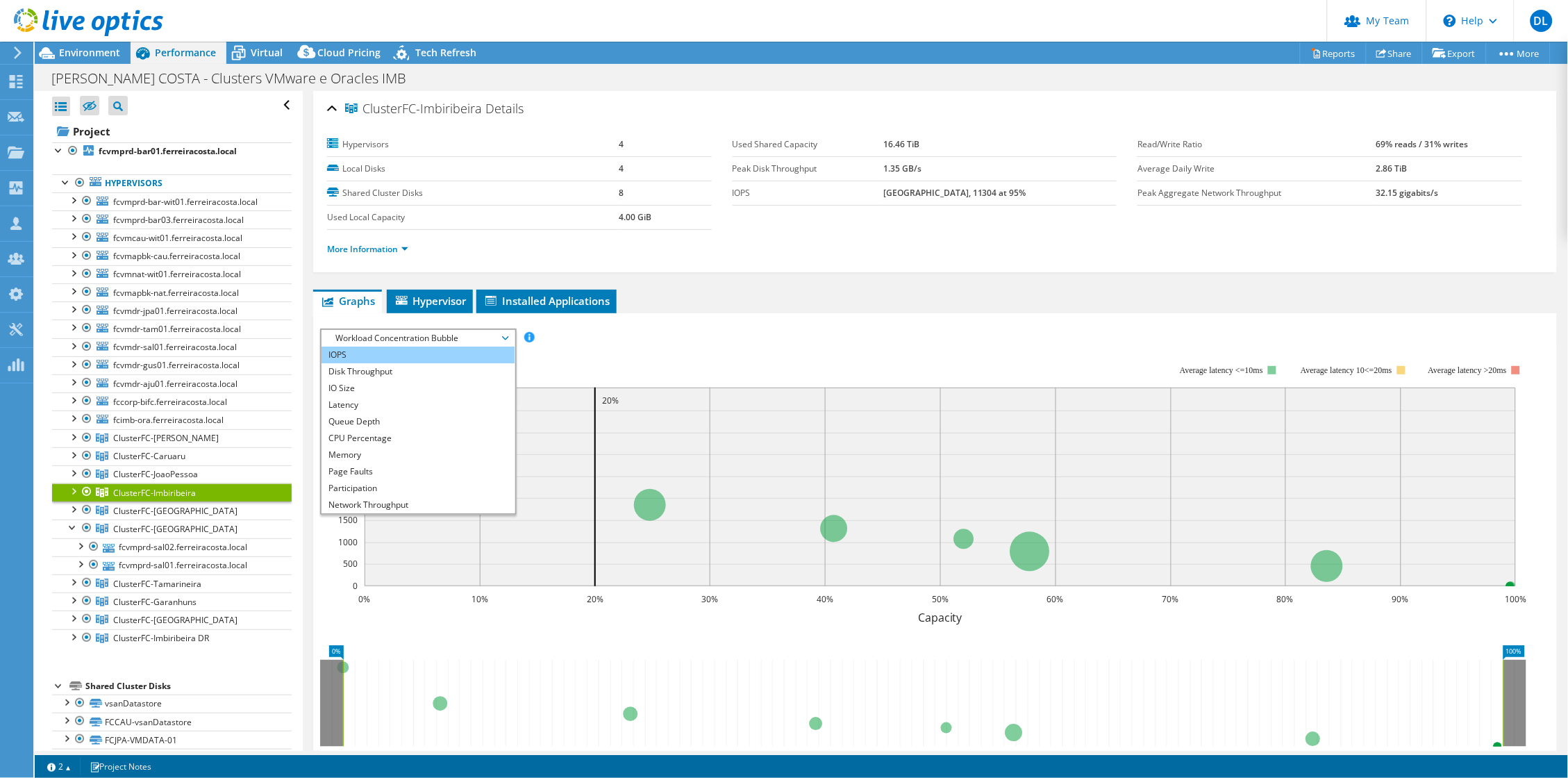
click at [359, 363] on li "IOPS" at bounding box center [417, 355] width 192 height 17
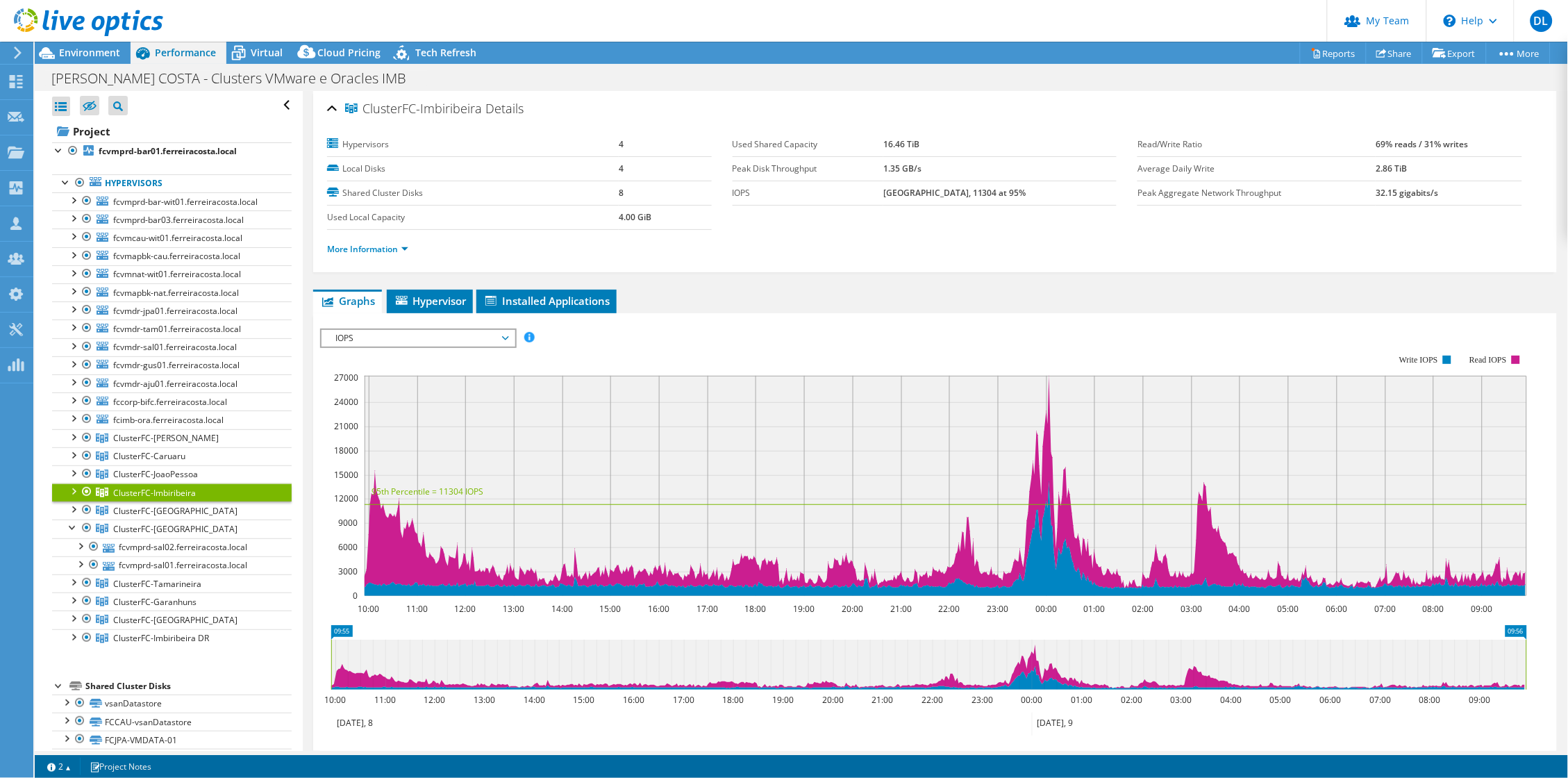
click at [416, 344] on span "IOPS" at bounding box center [417, 338] width 178 height 17
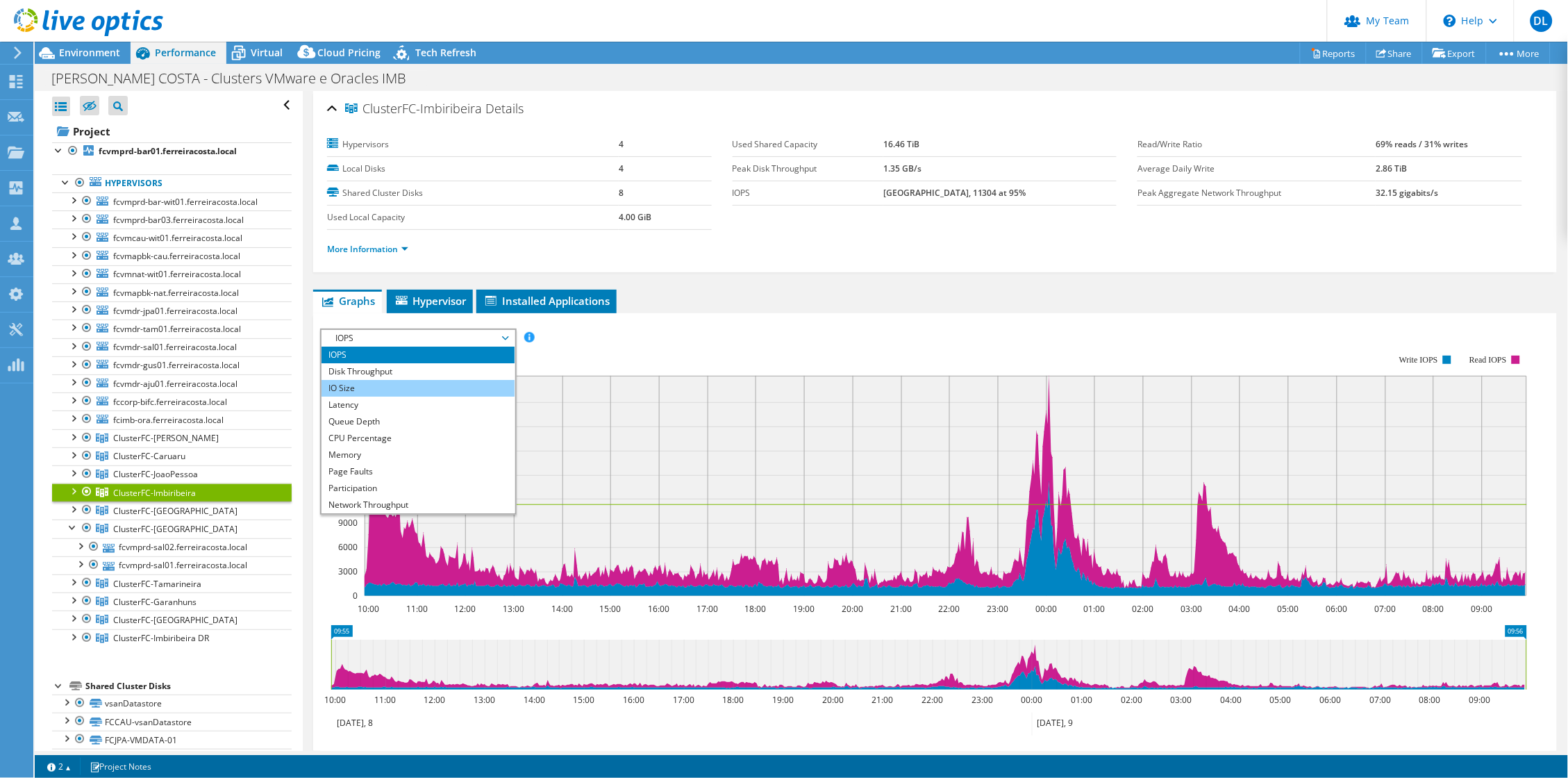
click at [378, 387] on li "IO Size" at bounding box center [417, 388] width 192 height 17
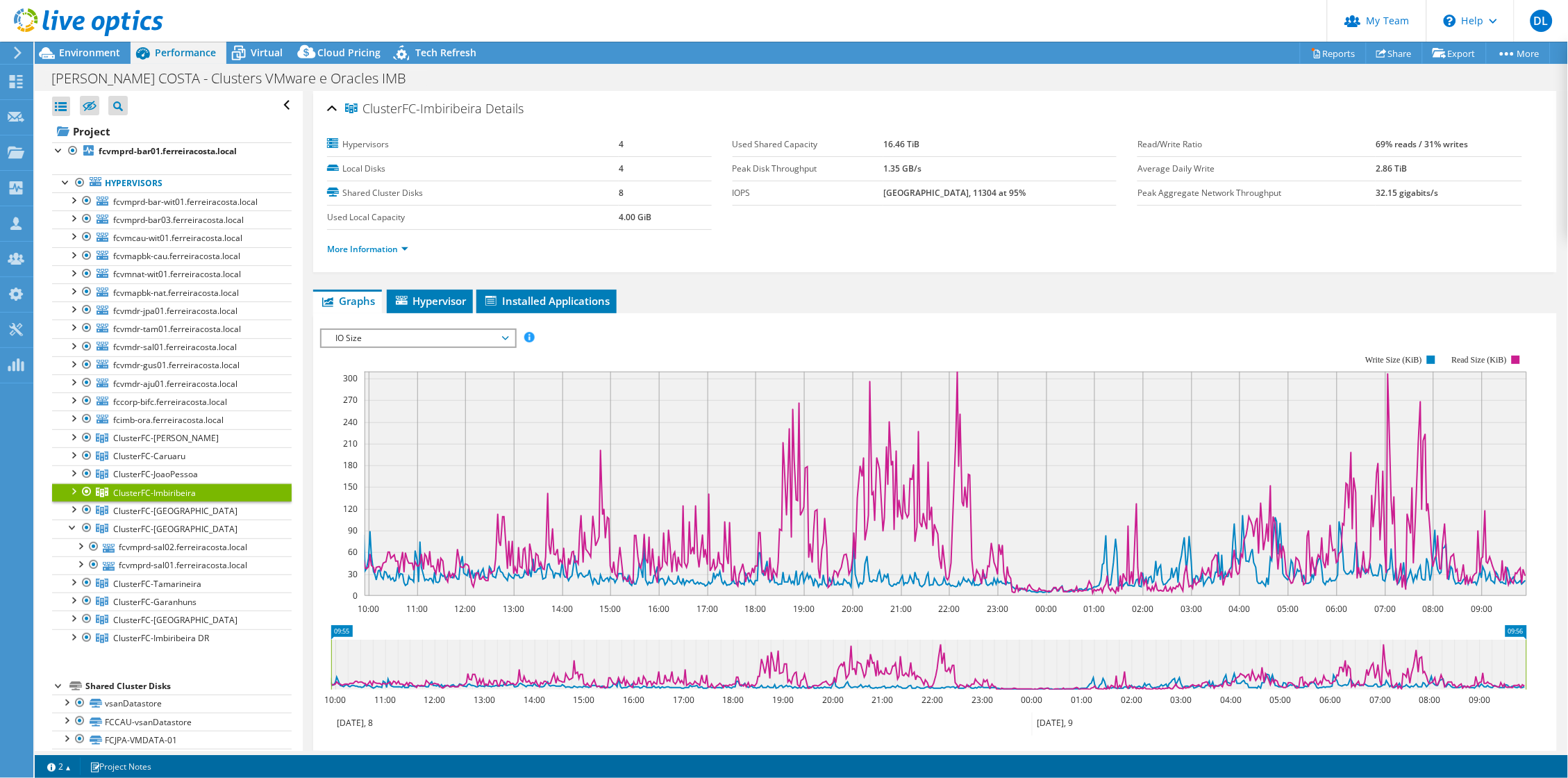
click at [417, 344] on span "IO Size" at bounding box center [417, 338] width 178 height 17
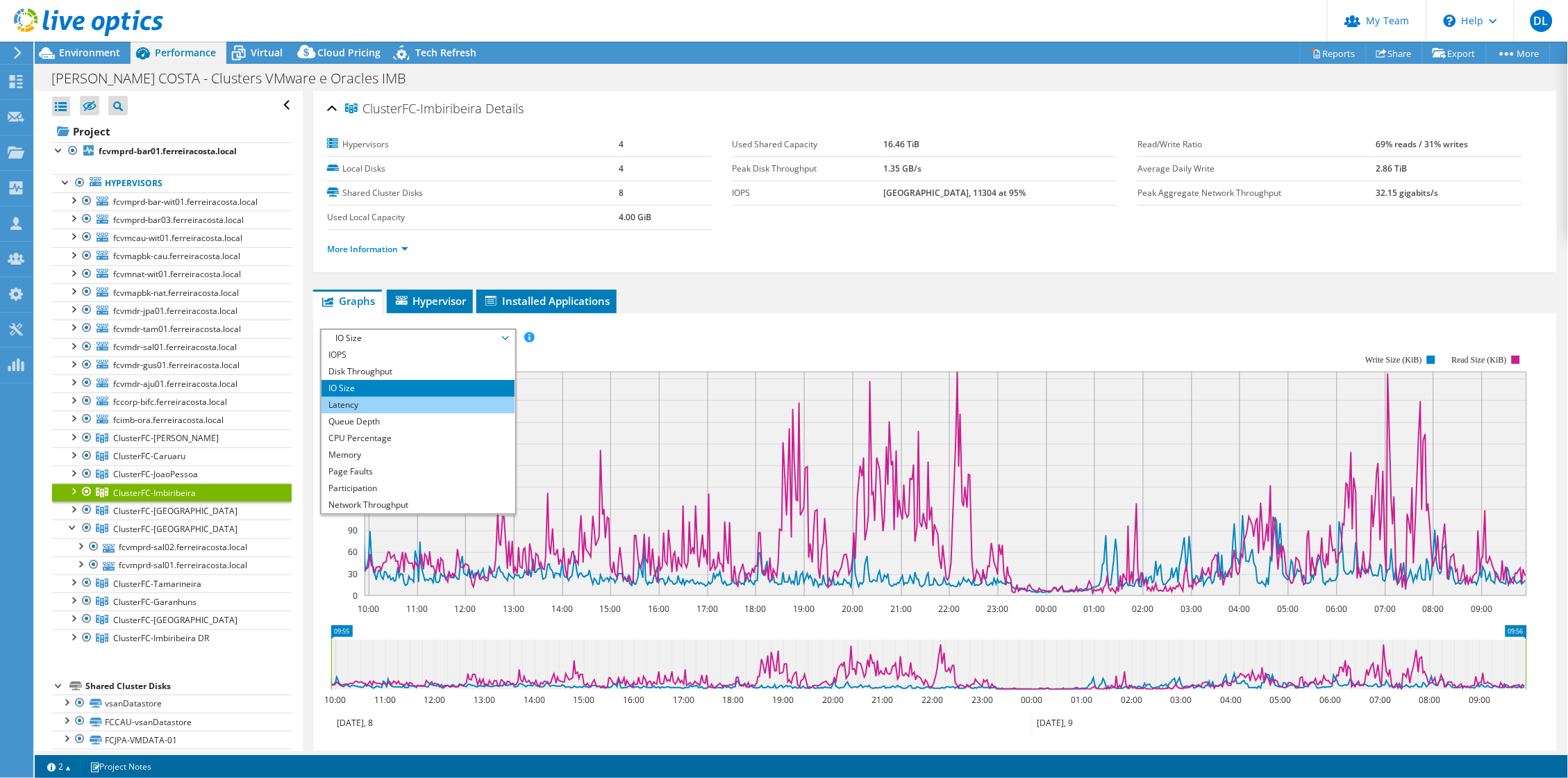
click at [378, 411] on li "Latency" at bounding box center [417, 405] width 192 height 17
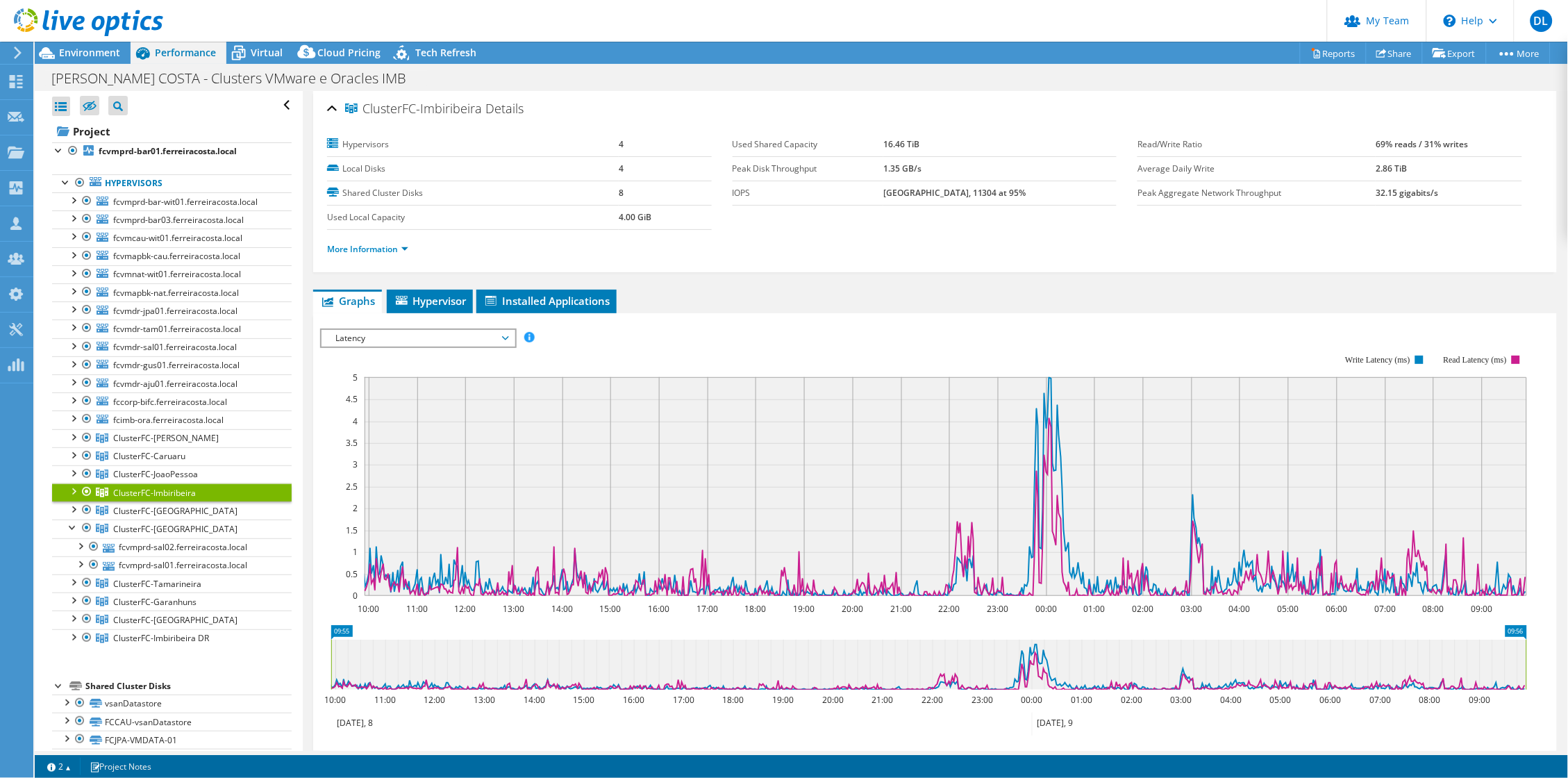
click at [422, 340] on span "Latency" at bounding box center [417, 338] width 178 height 17
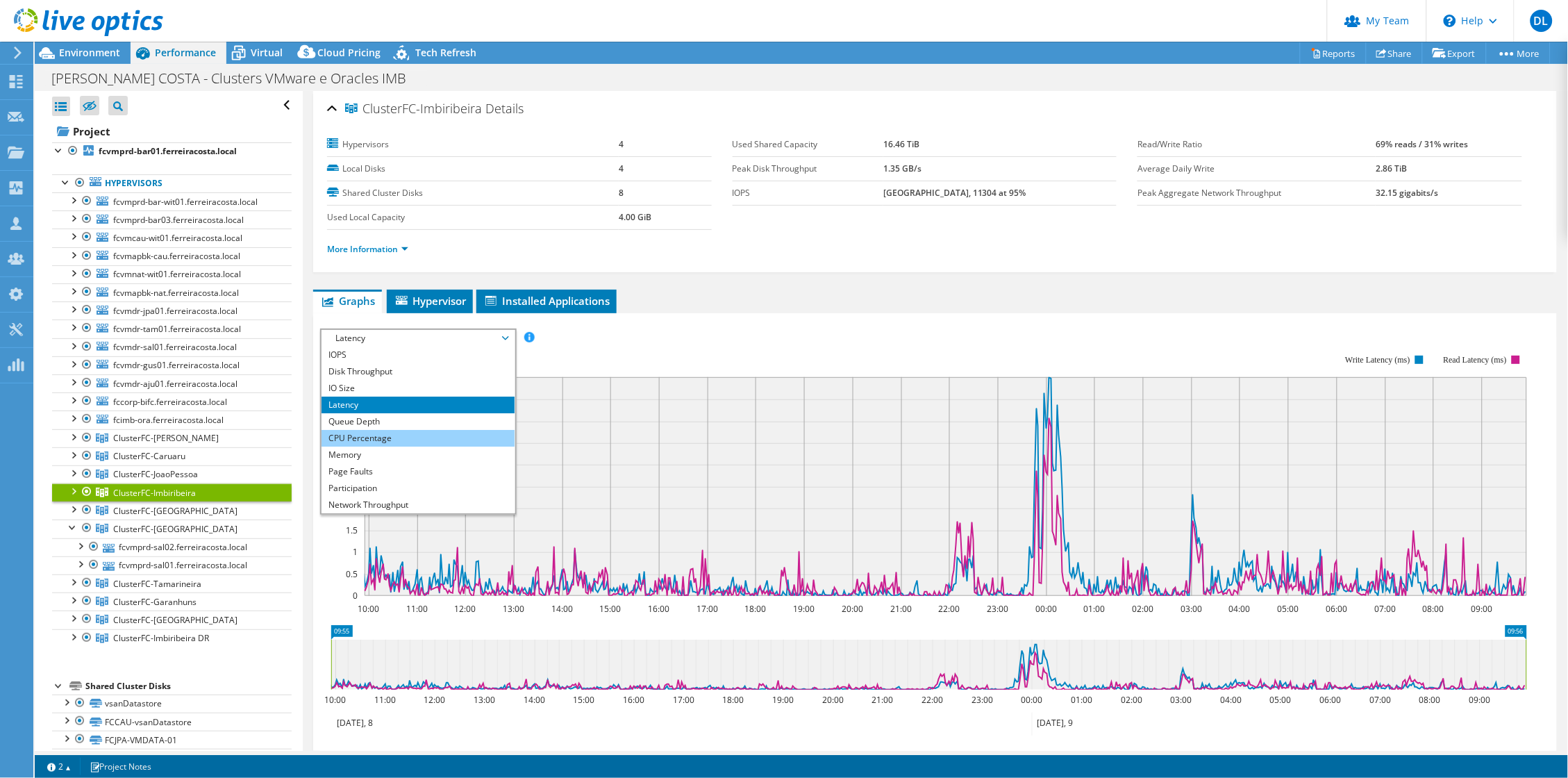
click at [360, 446] on li "CPU Percentage" at bounding box center [417, 438] width 192 height 17
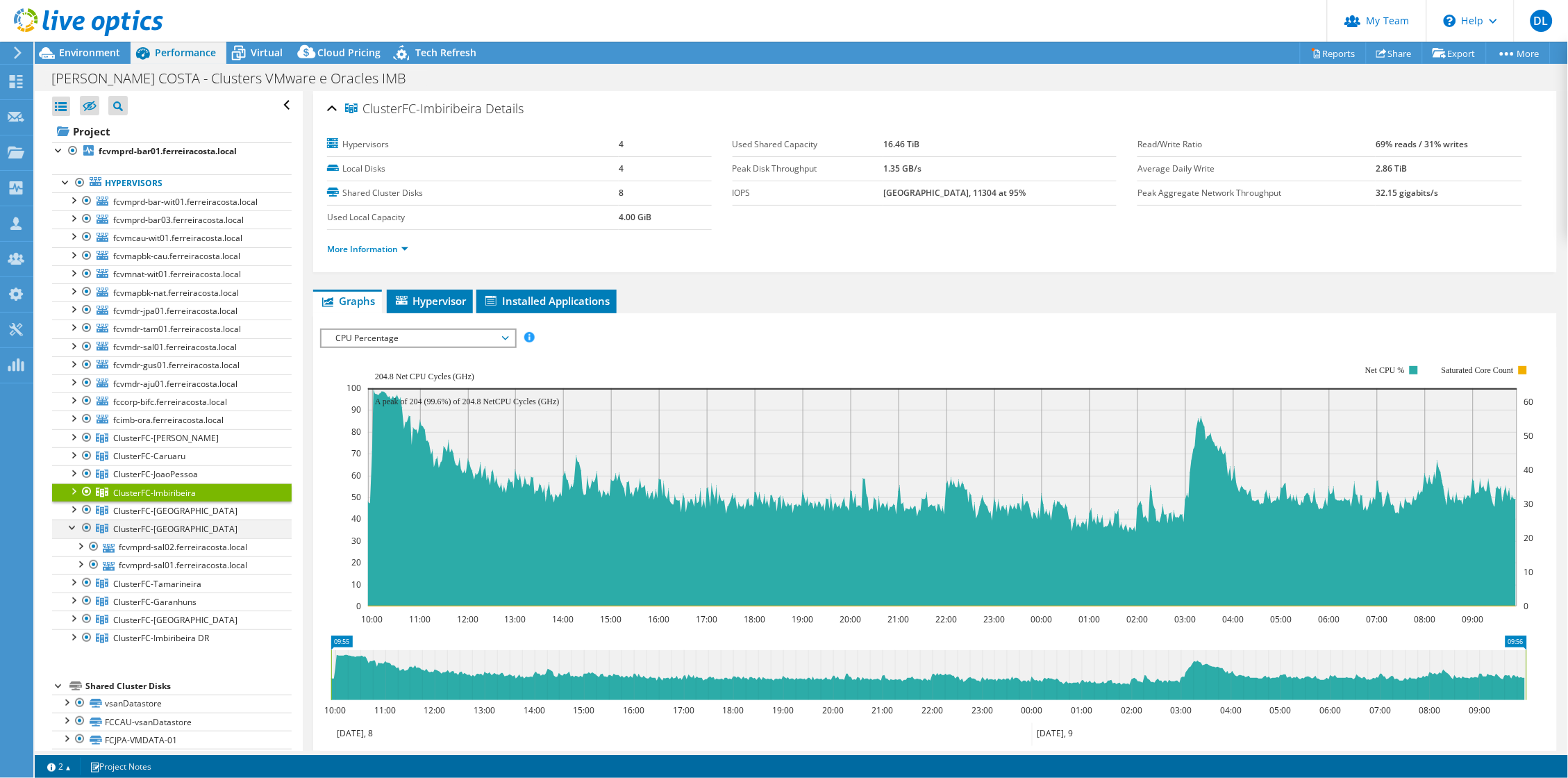
click at [72, 533] on div at bounding box center [73, 526] width 14 height 14
click at [75, 570] on div at bounding box center [73, 563] width 14 height 14
click at [154, 592] on link "fcvmprd-gus01.ferreiracosta.local" at bounding box center [172, 583] width 240 height 18
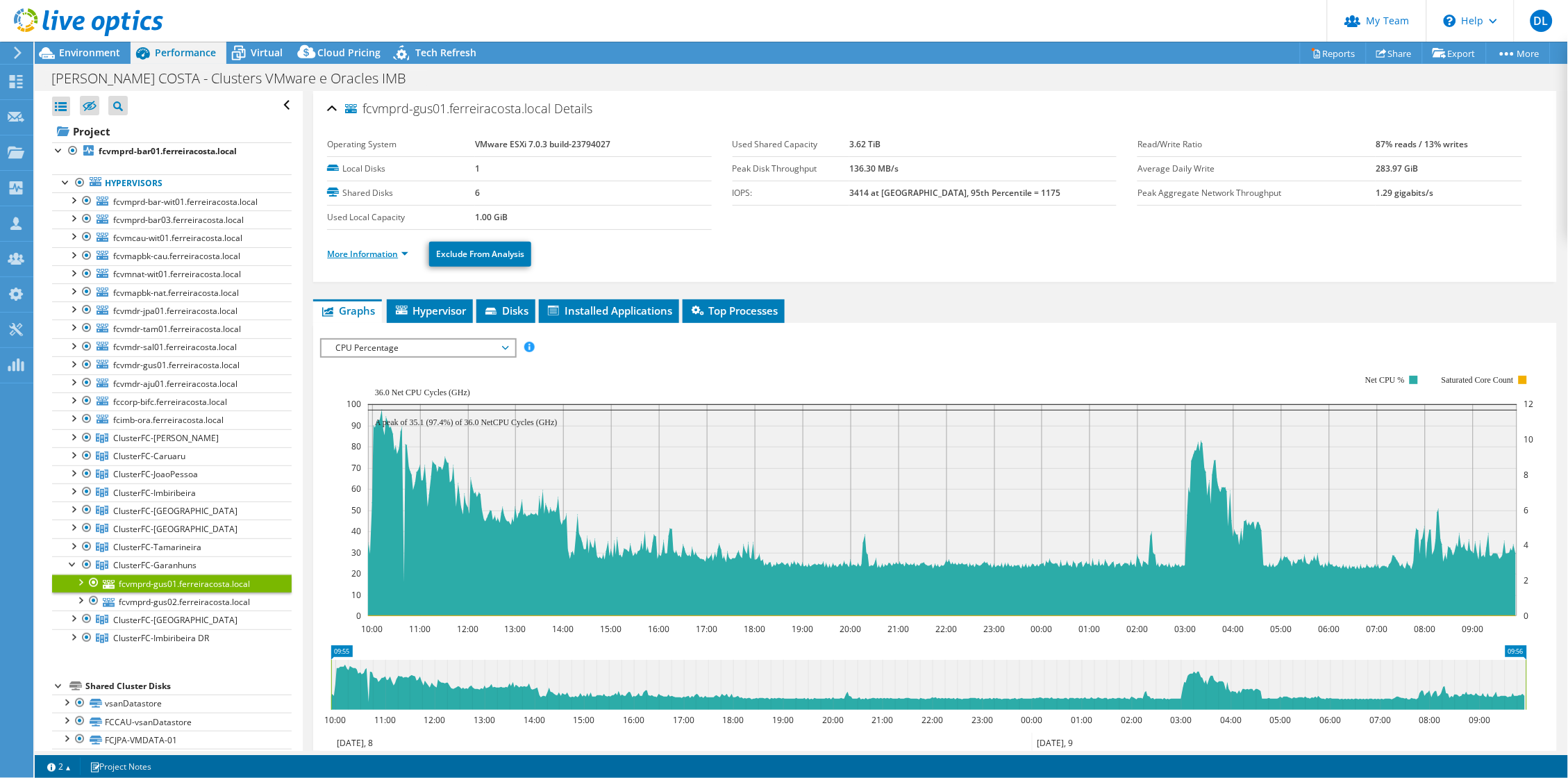
click at [409, 252] on link "More Information" at bounding box center [367, 254] width 81 height 12
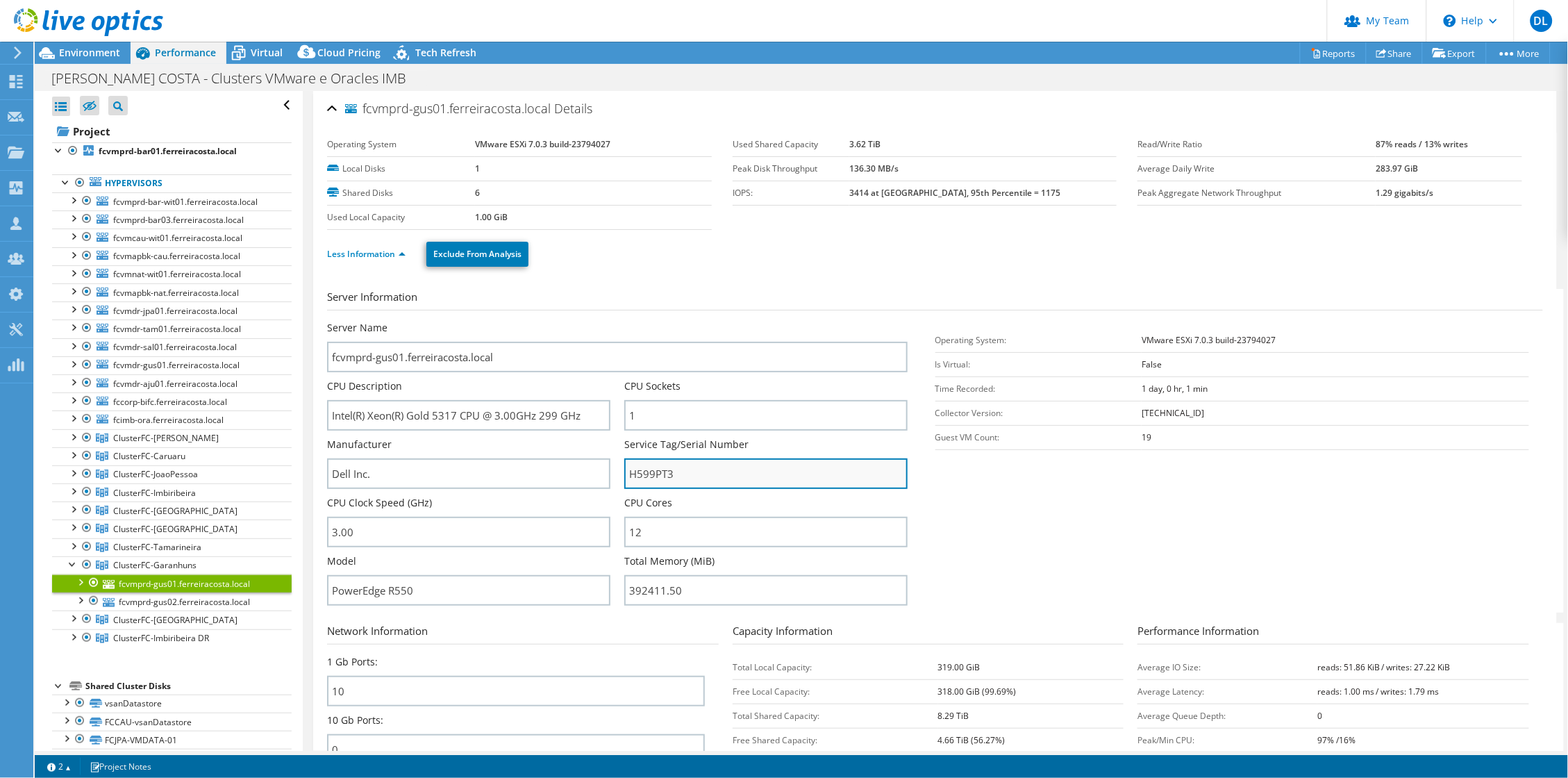
click at [651, 474] on input "H599PT3" at bounding box center [766, 474] width 283 height 31
